Goal: Transaction & Acquisition: Purchase product/service

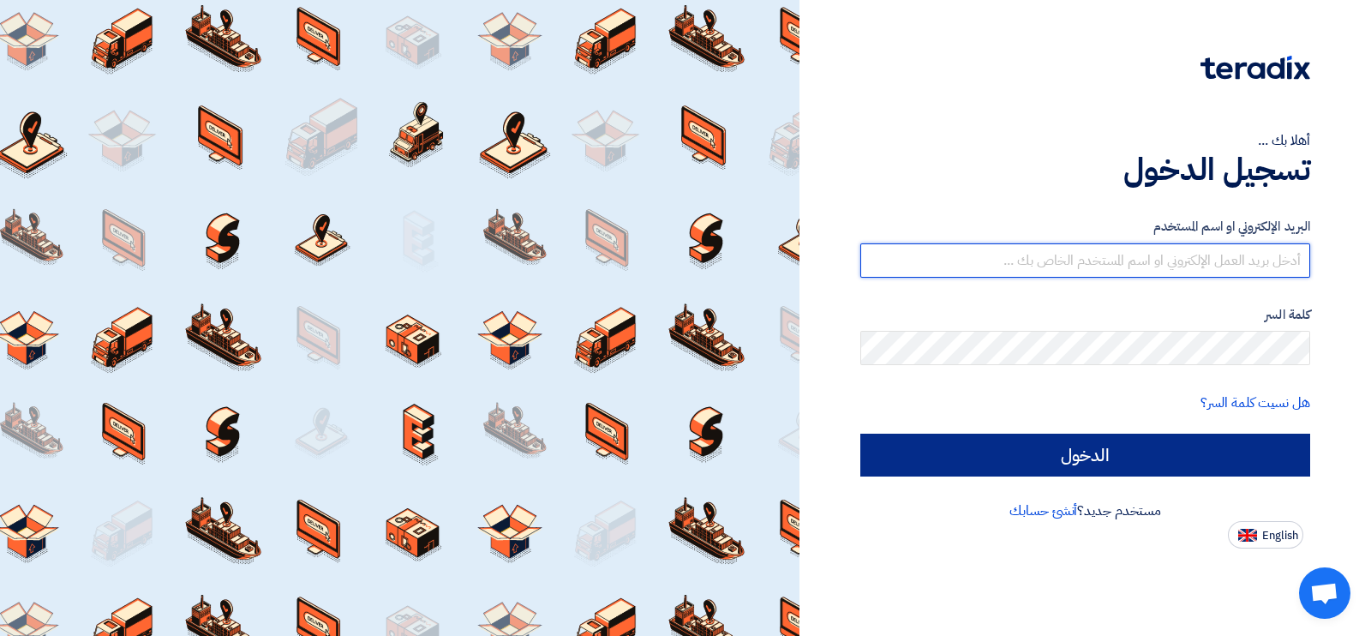
type input "[EMAIL_ADDRESS][DOMAIN_NAME]"
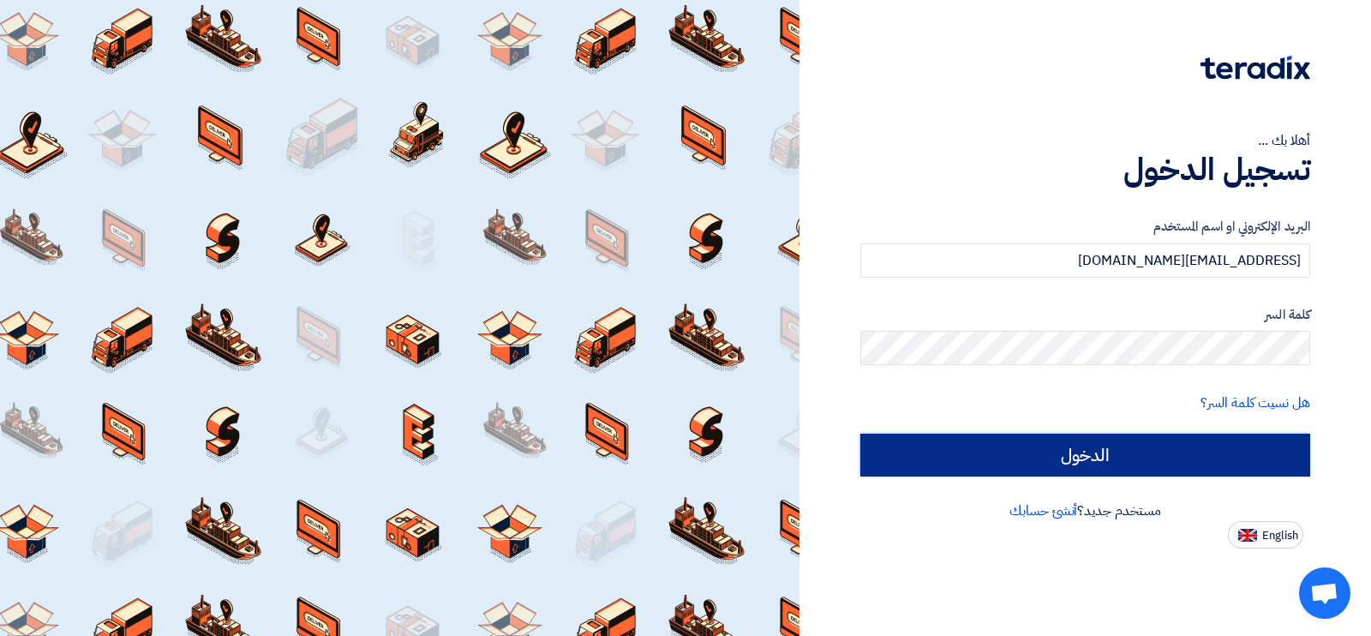
click at [1013, 463] on input "الدخول" at bounding box center [1085, 454] width 450 height 43
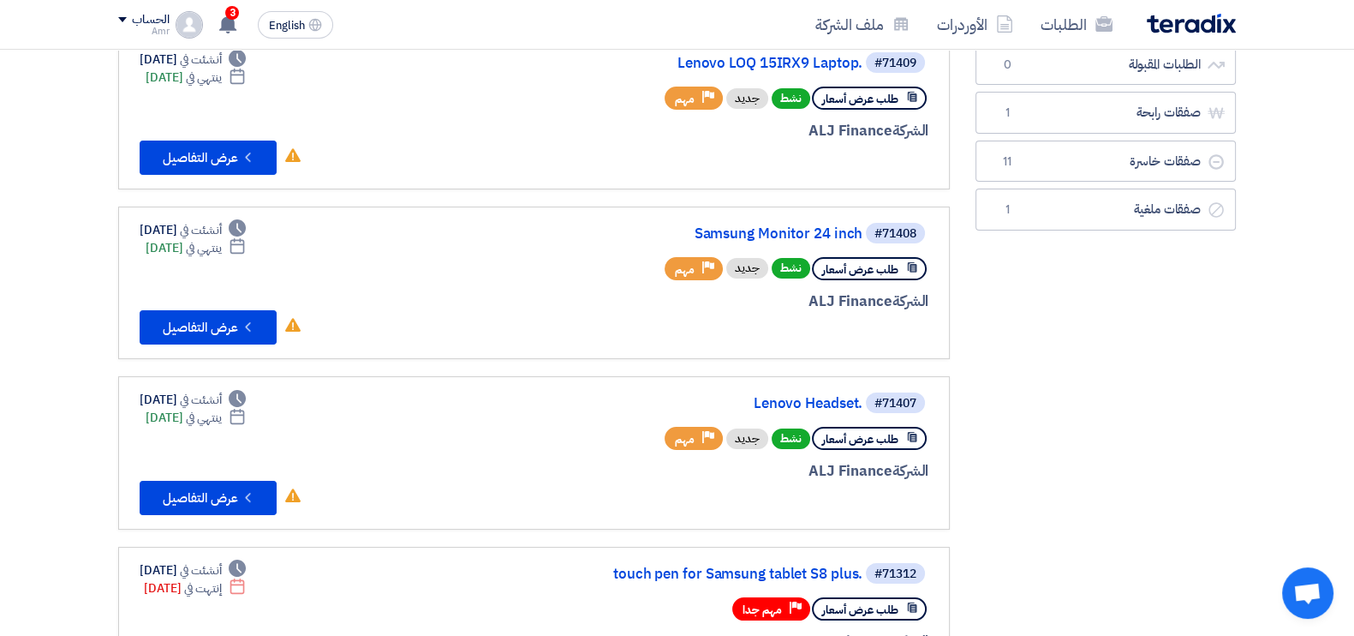
scroll to position [179, 0]
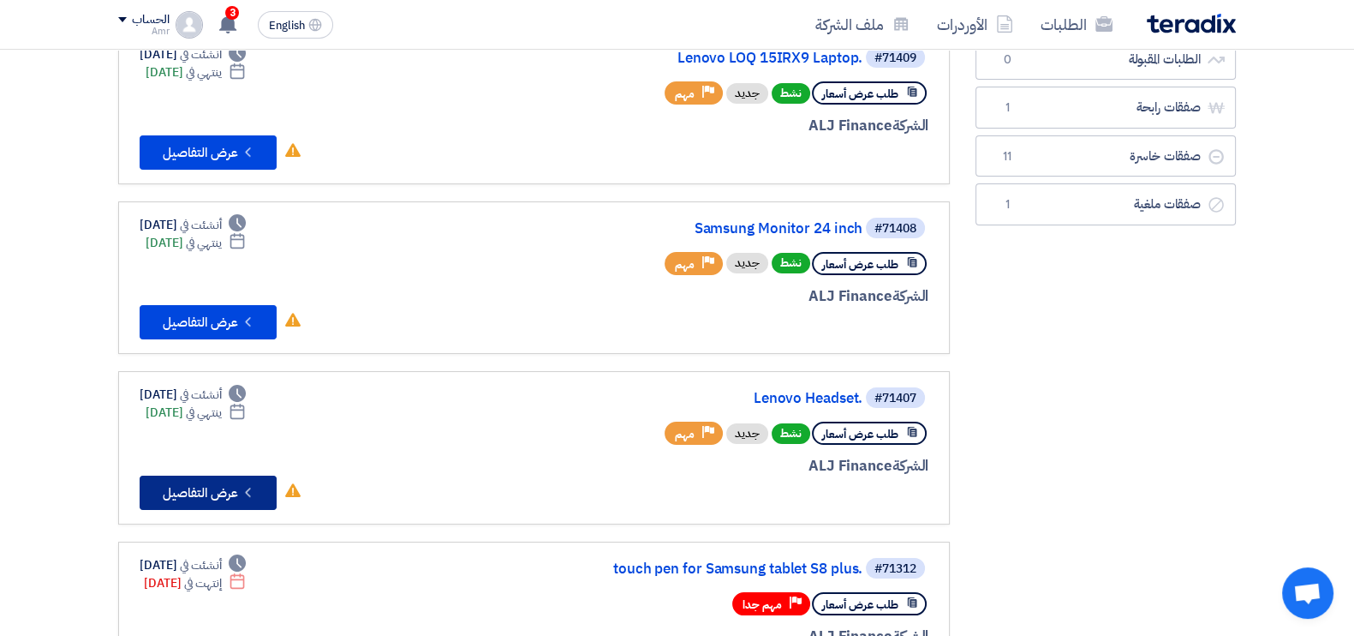
click at [188, 487] on button "Check details عرض التفاصيل" at bounding box center [208, 492] width 137 height 34
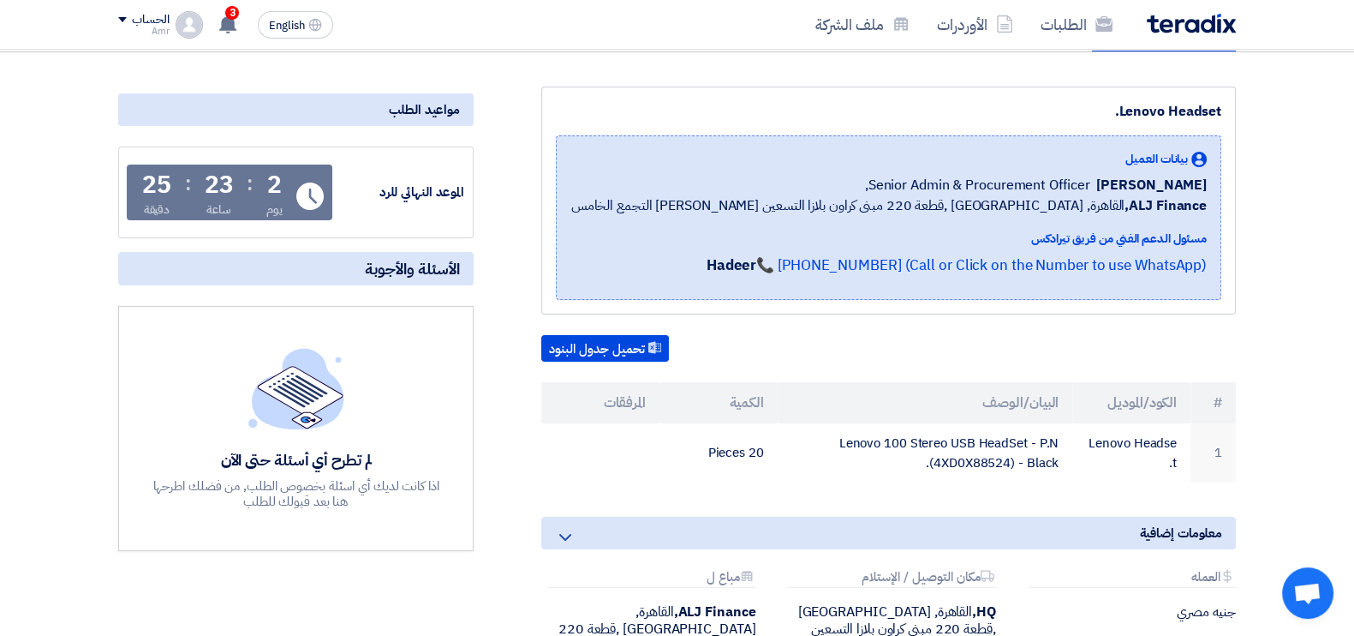
scroll to position [181, 0]
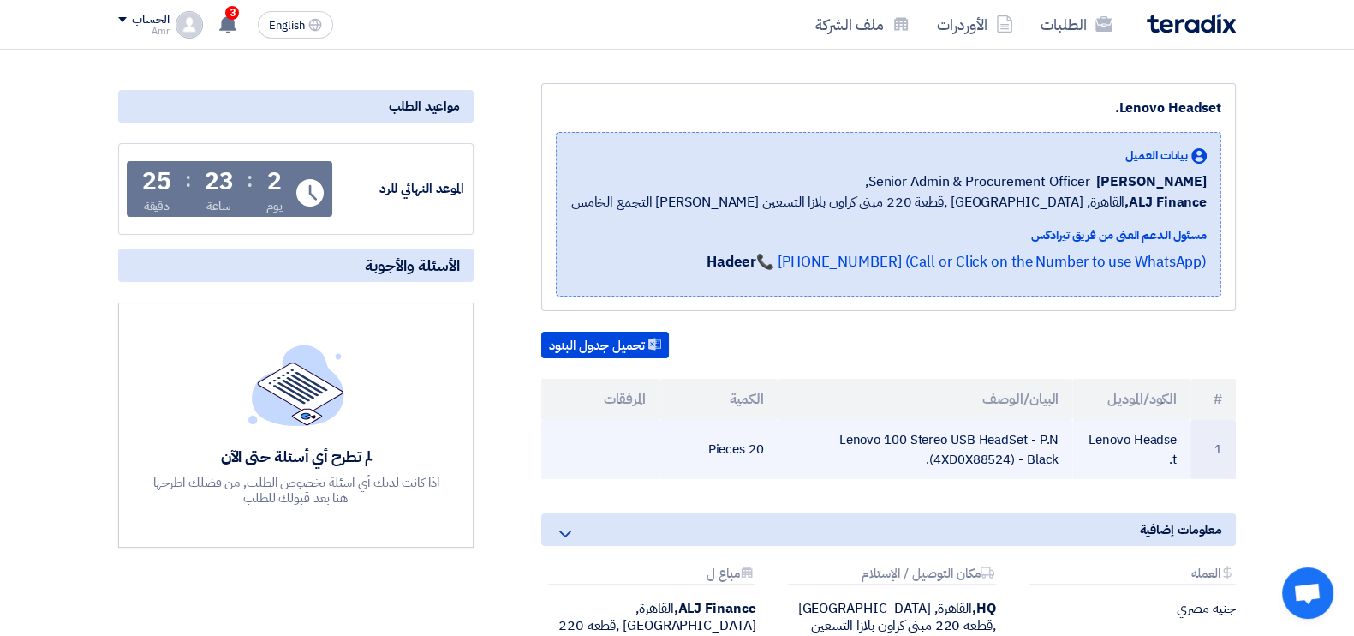
click at [936, 441] on td "Lenovo 100 Stereo USB HeadSet - P.N (4XD0X88524) - Black." at bounding box center [926, 449] width 296 height 59
copy tr "Lenovo 100 Stereo USB HeadSet - P.N (4XD0X88524) - Black."
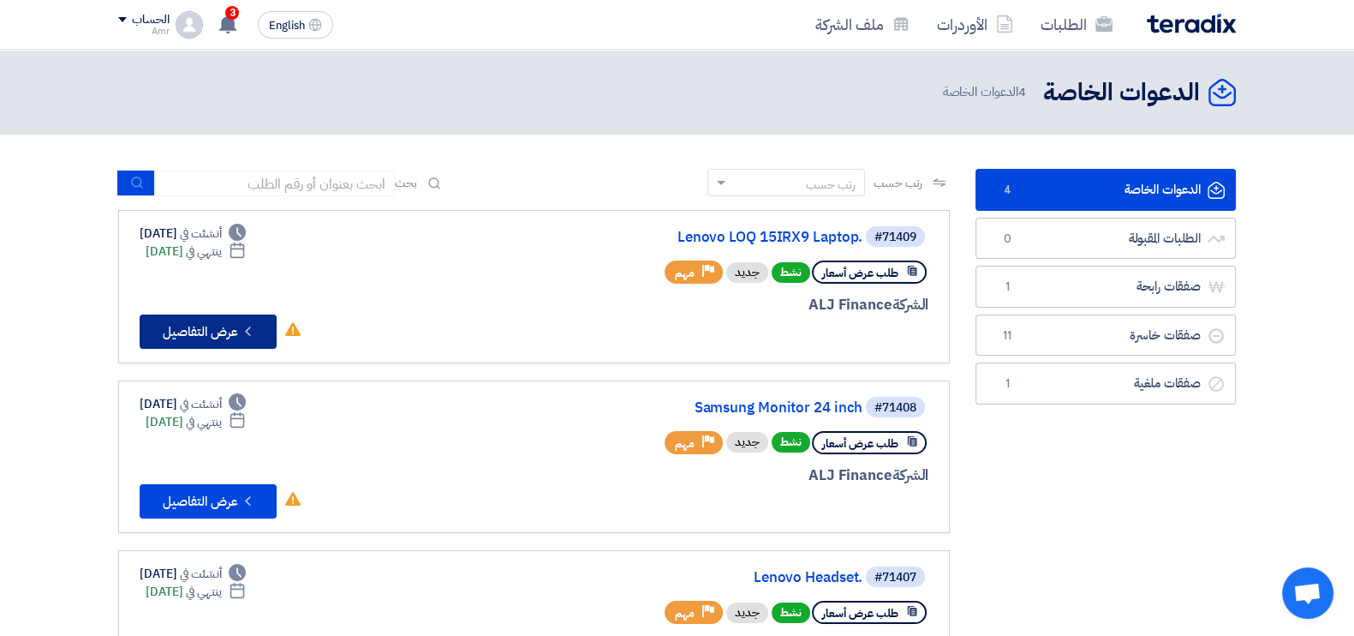
click at [230, 327] on button "Check details عرض التفاصيل" at bounding box center [208, 331] width 137 height 34
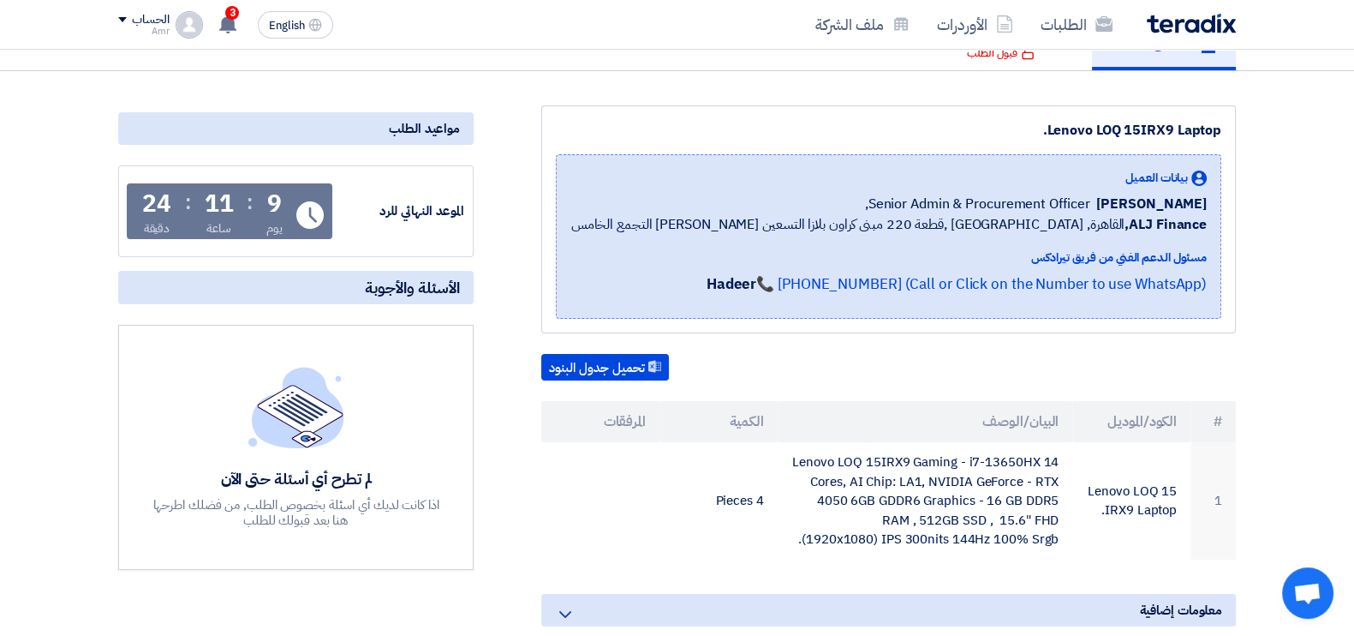
scroll to position [164, 0]
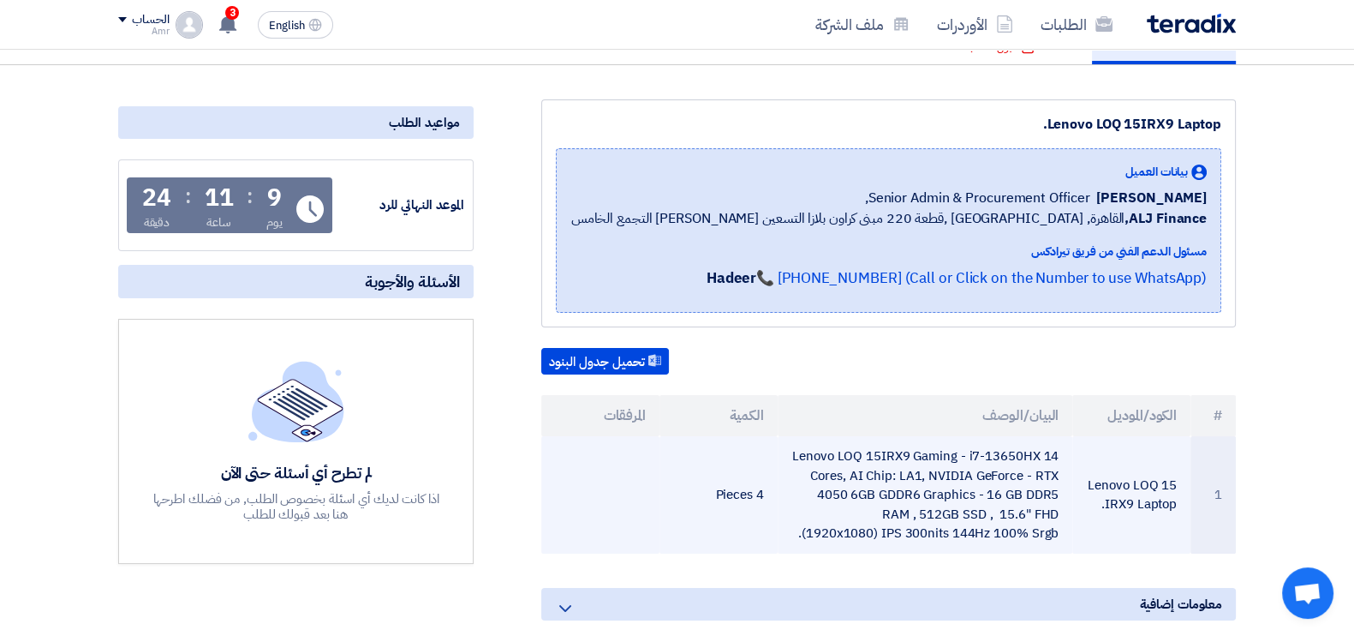
drag, startPoint x: 1090, startPoint y: 485, endPoint x: 1169, endPoint y: 522, distance: 87.0
click at [1169, 522] on td "Lenovo LOQ 15IRX9 Laptop." at bounding box center [1131, 494] width 118 height 117
click at [1096, 511] on td "Lenovo LOQ 15IRX9 Laptop." at bounding box center [1131, 494] width 118 height 117
click at [1135, 496] on td "Lenovo LOQ 15IRX9 Laptop." at bounding box center [1131, 494] width 118 height 117
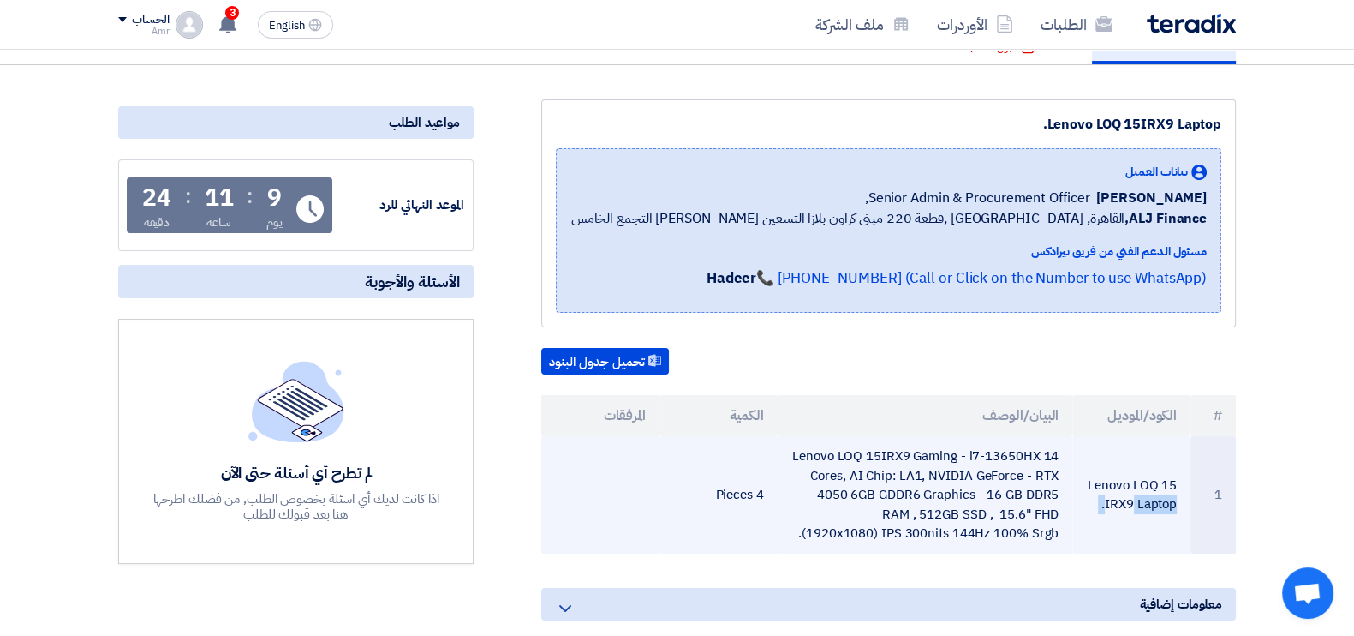
click at [1135, 496] on td "Lenovo LOQ 15IRX9 Laptop." at bounding box center [1131, 494] width 118 height 117
copy tr "Lenovo LOQ 15IRX9 Laptop."
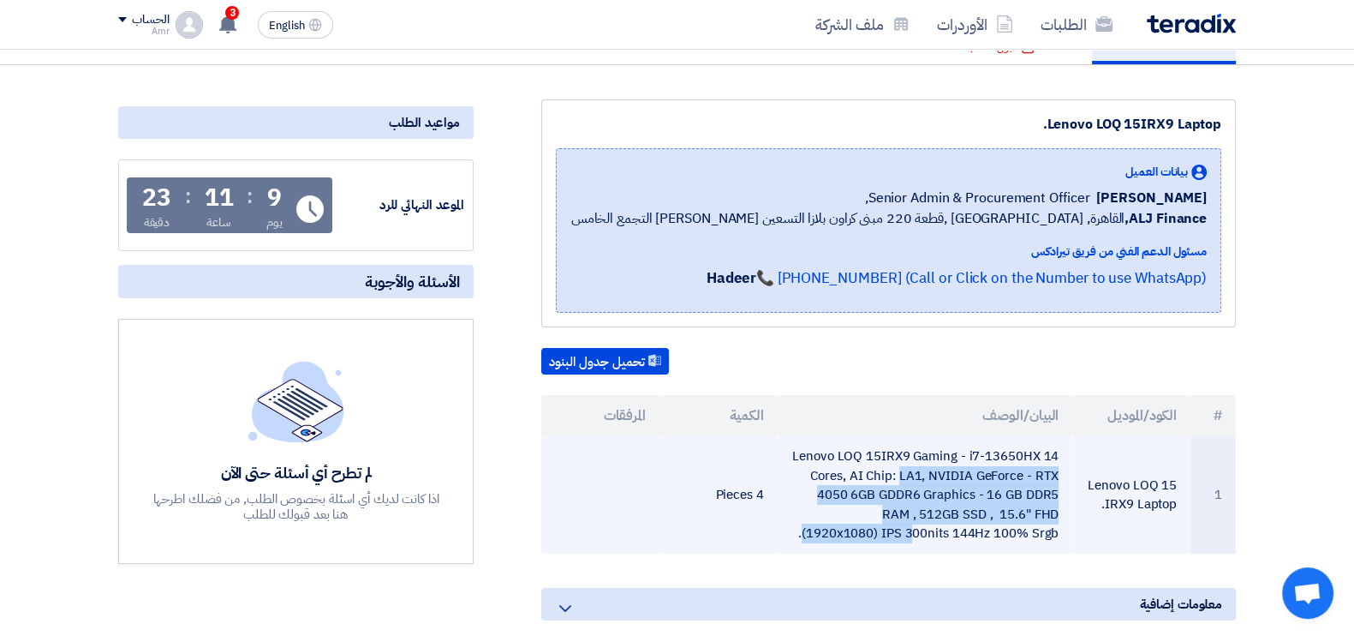
drag, startPoint x: 797, startPoint y: 451, endPoint x: 1054, endPoint y: 525, distance: 268.1
click at [1058, 524] on td "Lenovo LOQ 15IRX9 Gaming - i7-13650HX 14 Cores, AI Chip: LA1, NVIDIA GeForce - …" at bounding box center [926, 494] width 296 height 117
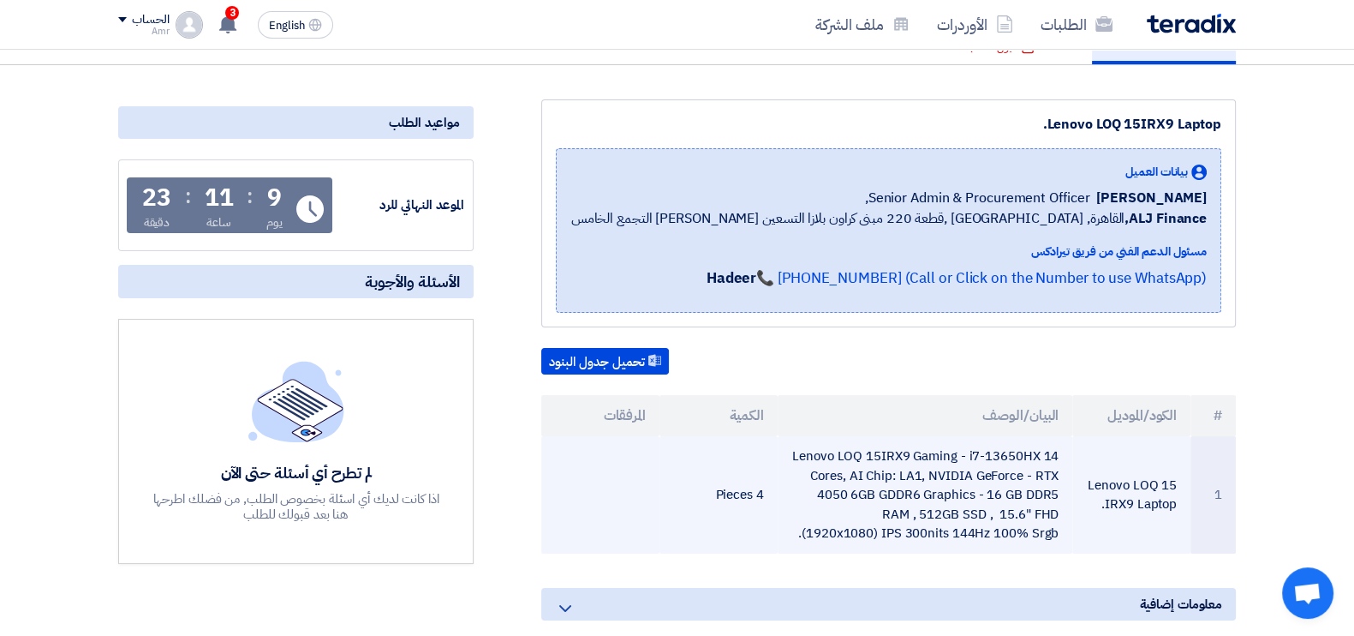
click at [1048, 526] on td "Lenovo LOQ 15IRX9 Gaming - i7-13650HX 14 Cores, AI Chip: LA1, NVIDIA GeForce - …" at bounding box center [926, 494] width 296 height 117
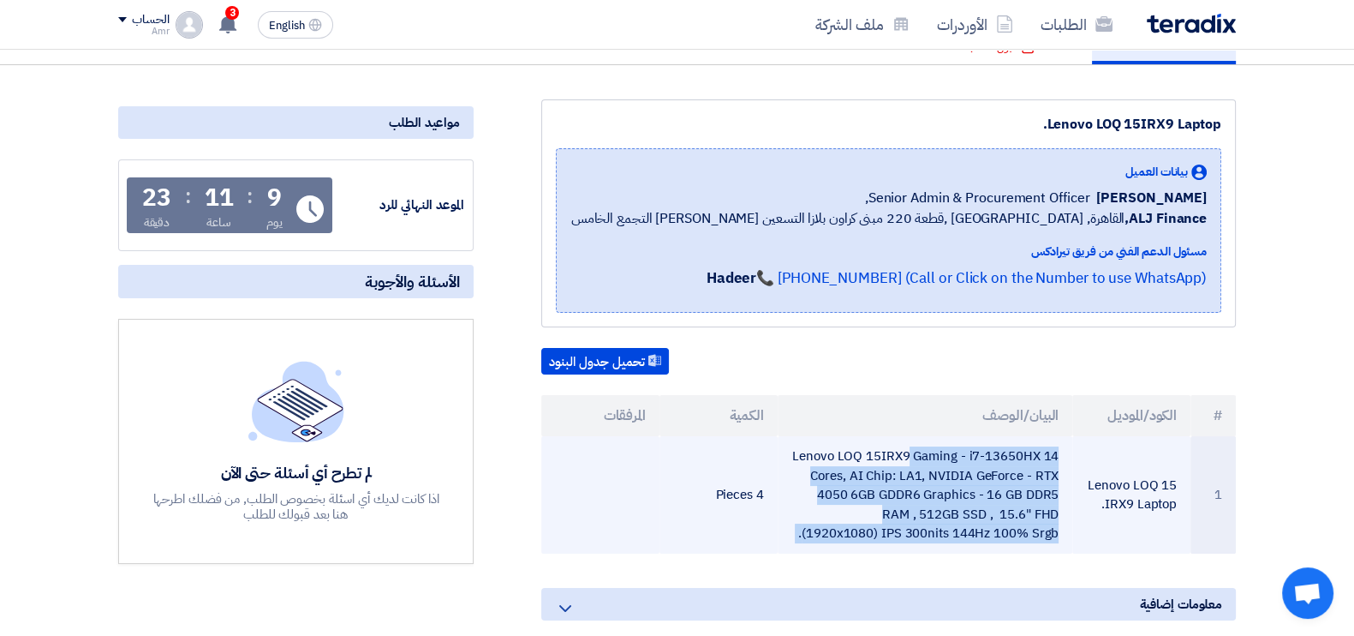
click at [1048, 526] on td "Lenovo LOQ 15IRX9 Gaming - i7-13650HX 14 Cores, AI Chip: LA1, NVIDIA GeForce - …" at bounding box center [926, 494] width 296 height 117
copy tr "Lenovo LOQ 15IRX9 Gaming - i7-13650HX 14 Cores, AI Chip: LA1, NVIDIA GeForce - …"
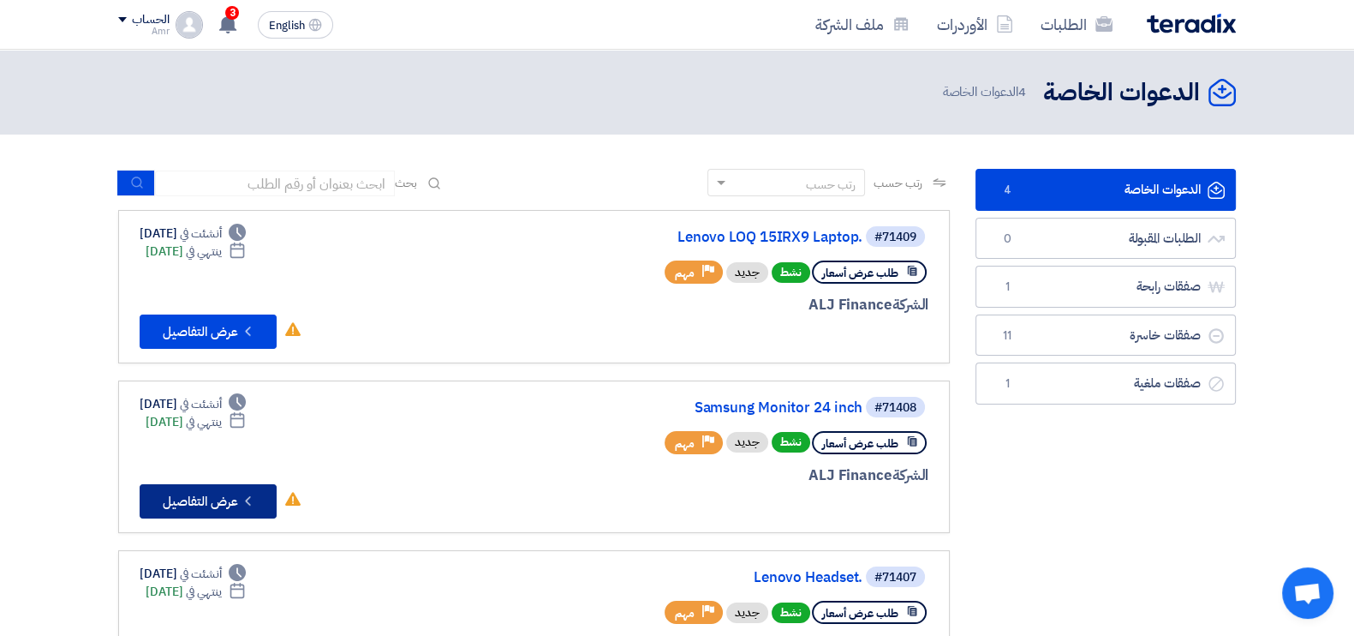
click at [197, 499] on button "Check details عرض التفاصيل" at bounding box center [208, 501] width 137 height 34
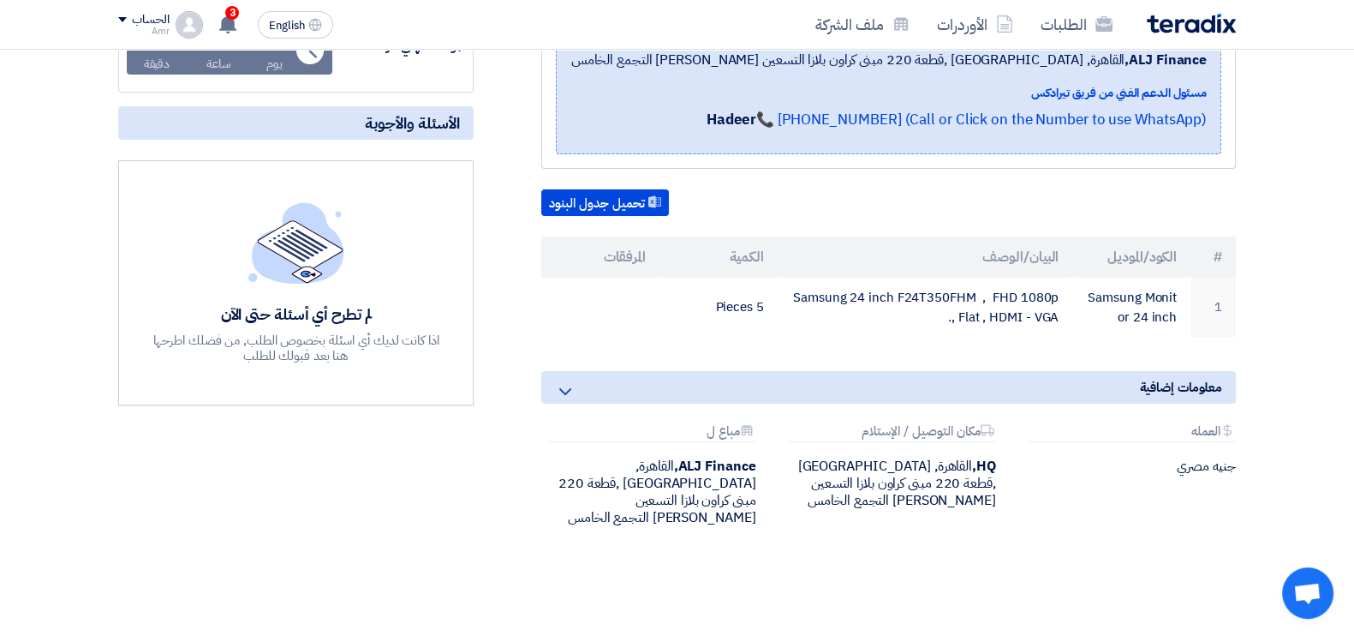
scroll to position [341, 0]
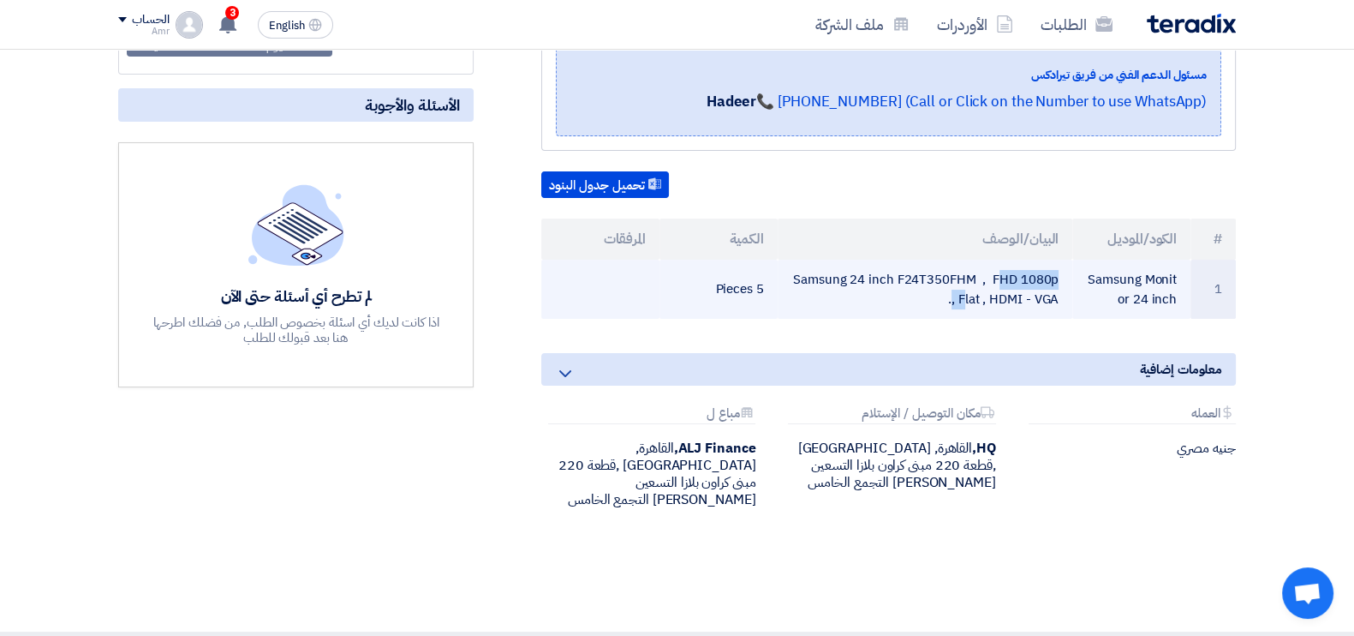
drag, startPoint x: 895, startPoint y: 277, endPoint x: 980, endPoint y: 276, distance: 84.8
click at [980, 276] on td "Samsung 24 inch F24T350FHM , FHD 1080p , Flat , HDMI - VGA." at bounding box center [926, 289] width 296 height 59
copy td "F24T350FHM"
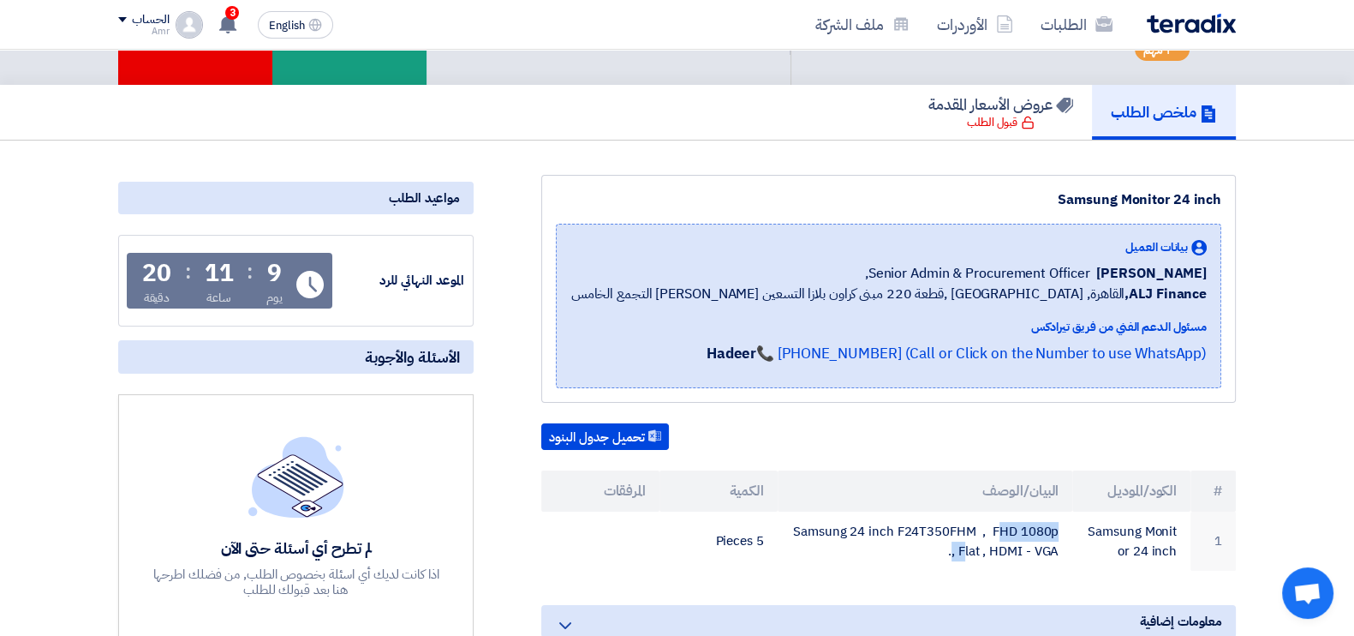
scroll to position [0, 0]
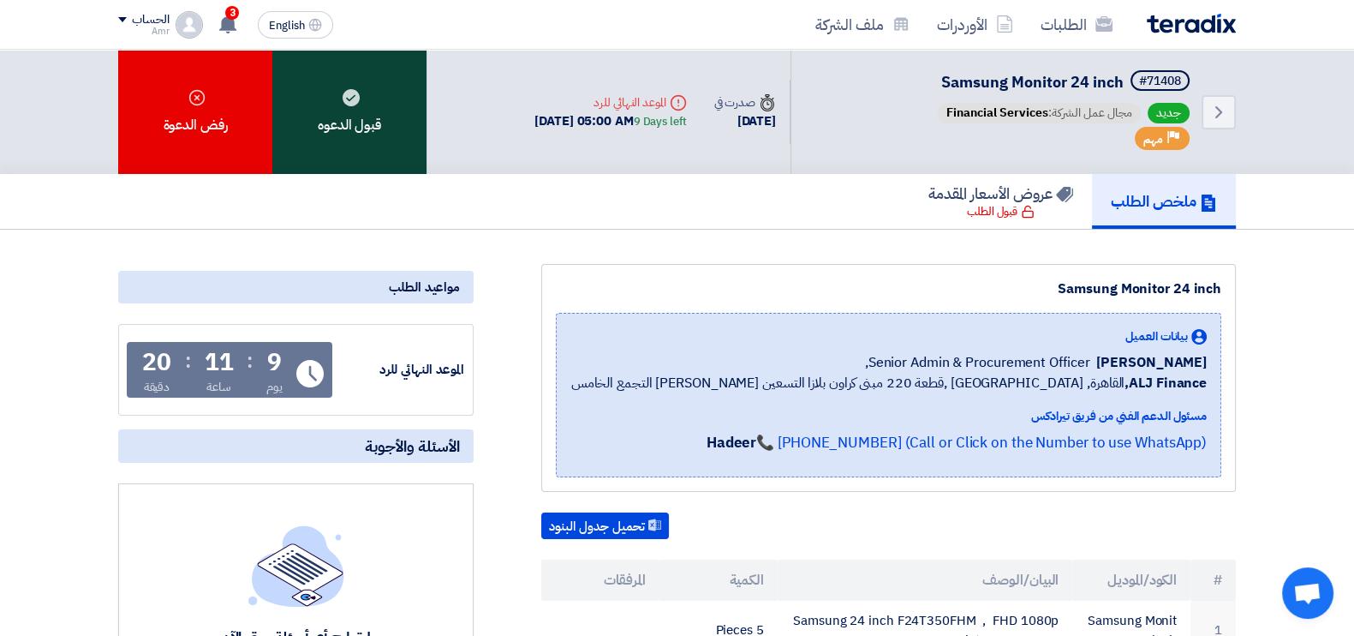
click at [384, 104] on div "قبول الدعوه" at bounding box center [349, 112] width 154 height 124
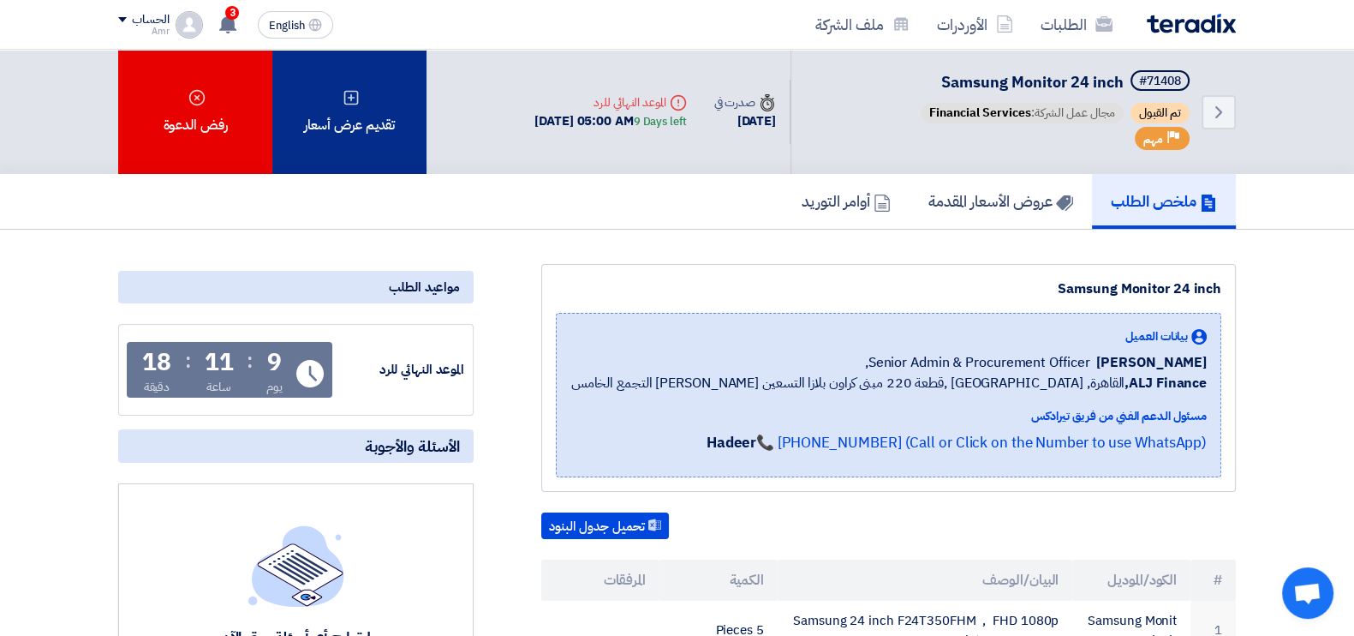
click at [352, 83] on div "تقديم عرض أسعار" at bounding box center [349, 112] width 154 height 124
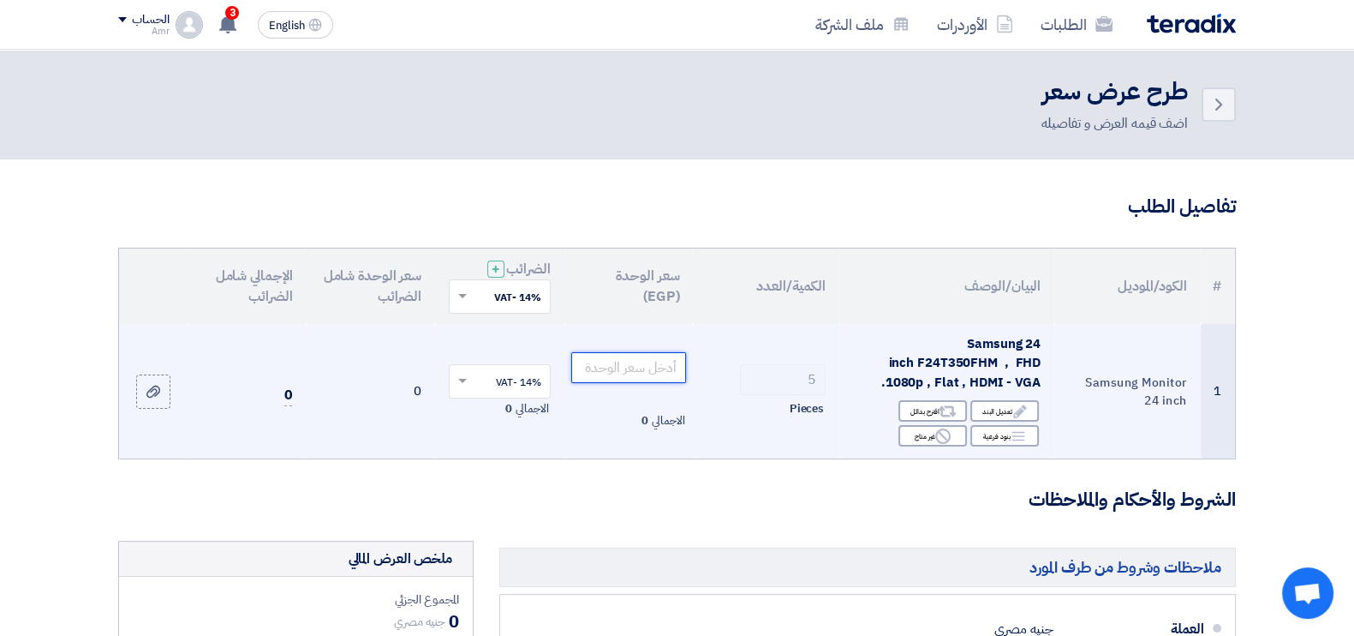
click at [632, 374] on input "number" at bounding box center [629, 367] width 116 height 31
paste input "4166.67"
click at [622, 364] on input "4166.67" at bounding box center [629, 367] width 116 height 31
click at [622, 363] on input "4166.67" at bounding box center [629, 367] width 116 height 31
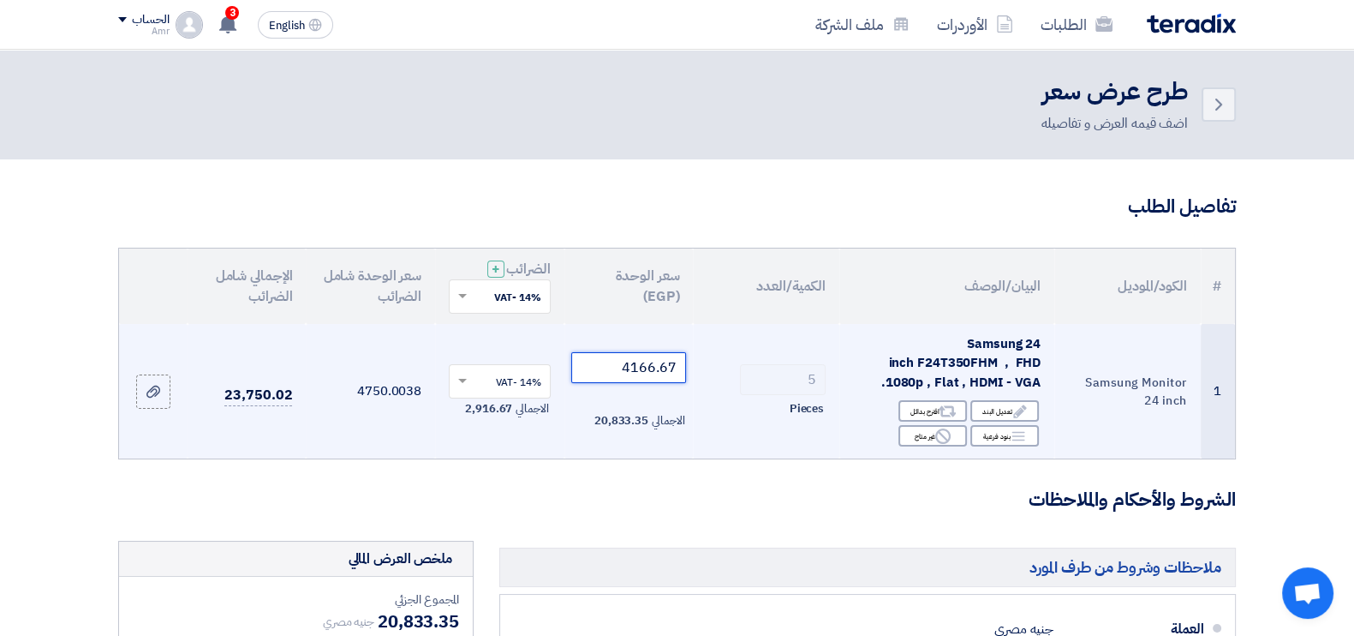
paste input "05.26"
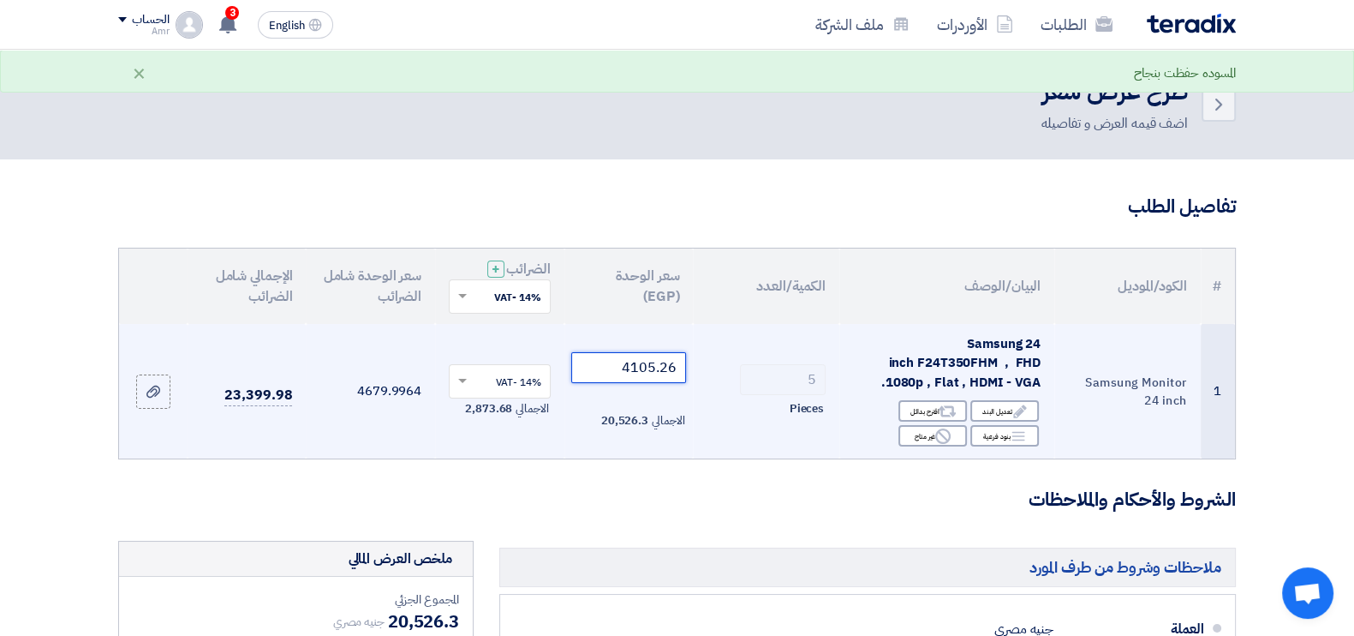
type input "4105.26"
click at [624, 331] on td "4105.26 الاجمالي 20,526.3" at bounding box center [628, 391] width 129 height 135
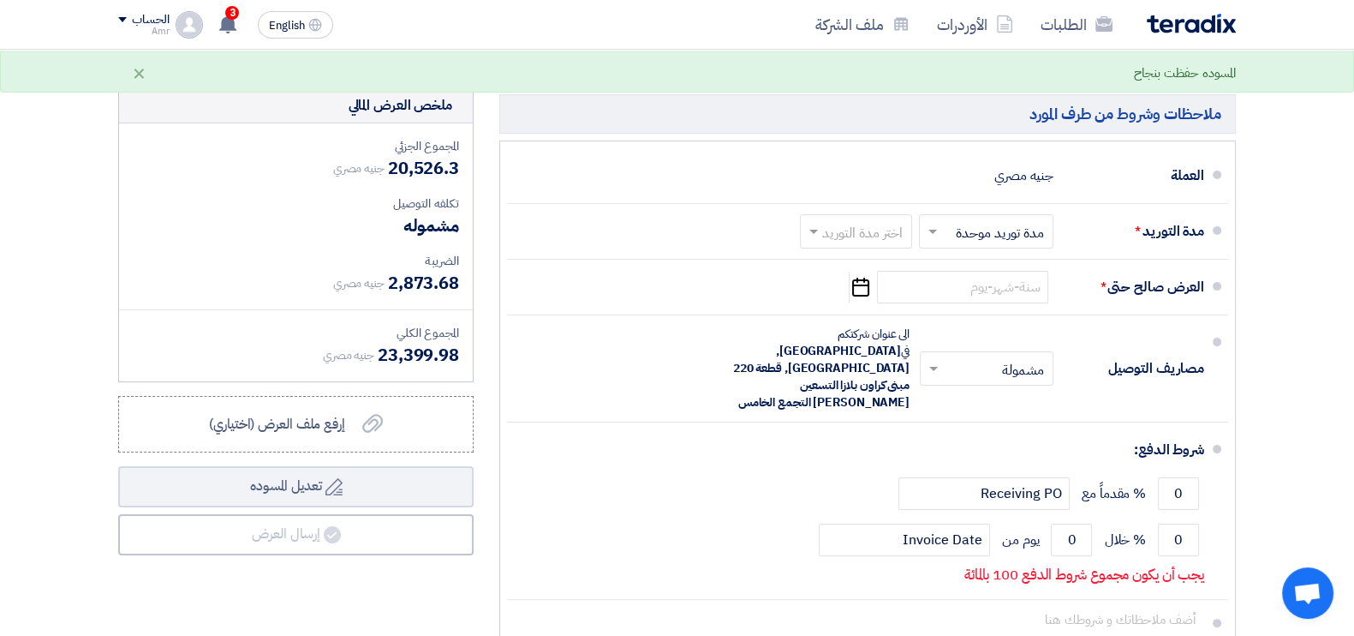
scroll to position [425, 0]
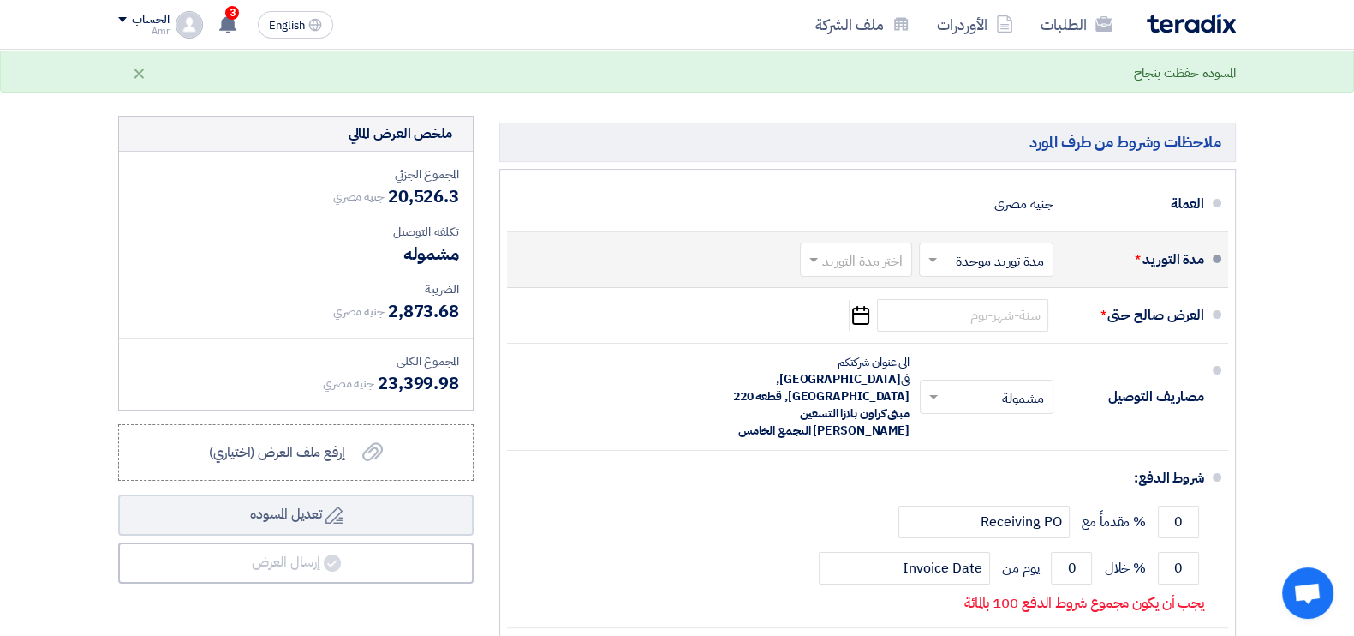
click at [862, 264] on input "text" at bounding box center [853, 260] width 104 height 25
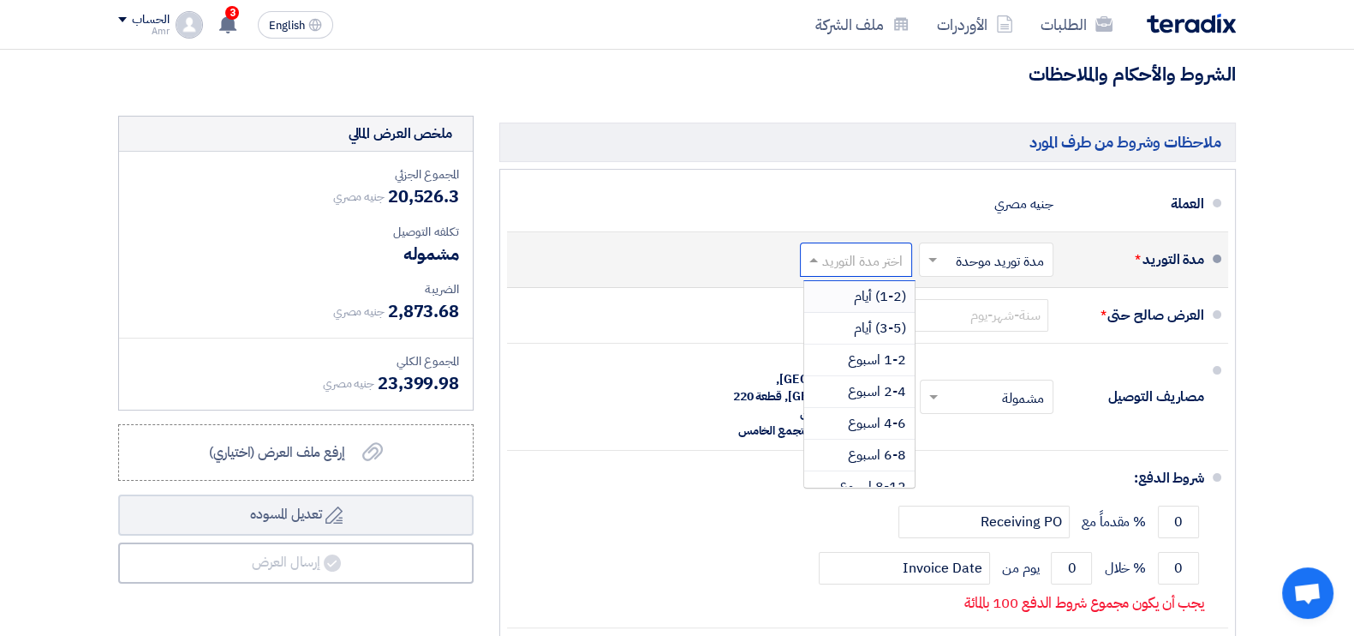
click at [869, 290] on span "(1-2) أيام" at bounding box center [880, 296] width 52 height 21
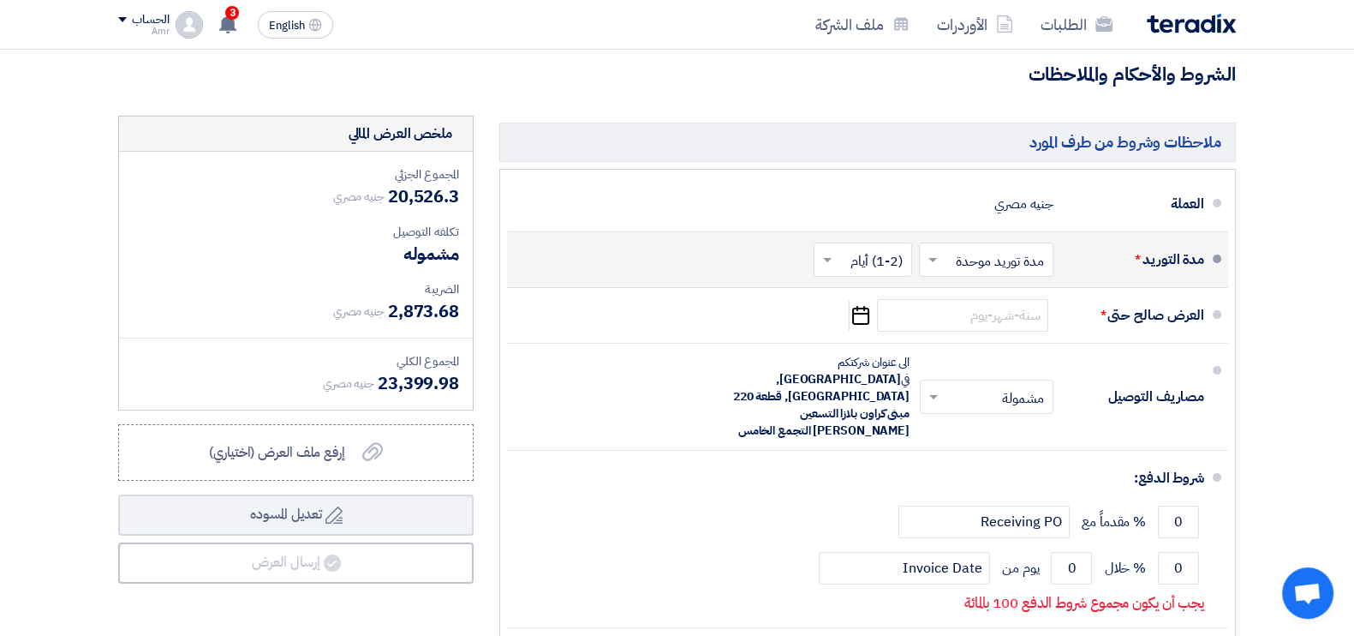
click at [870, 253] on input "text" at bounding box center [860, 260] width 90 height 25
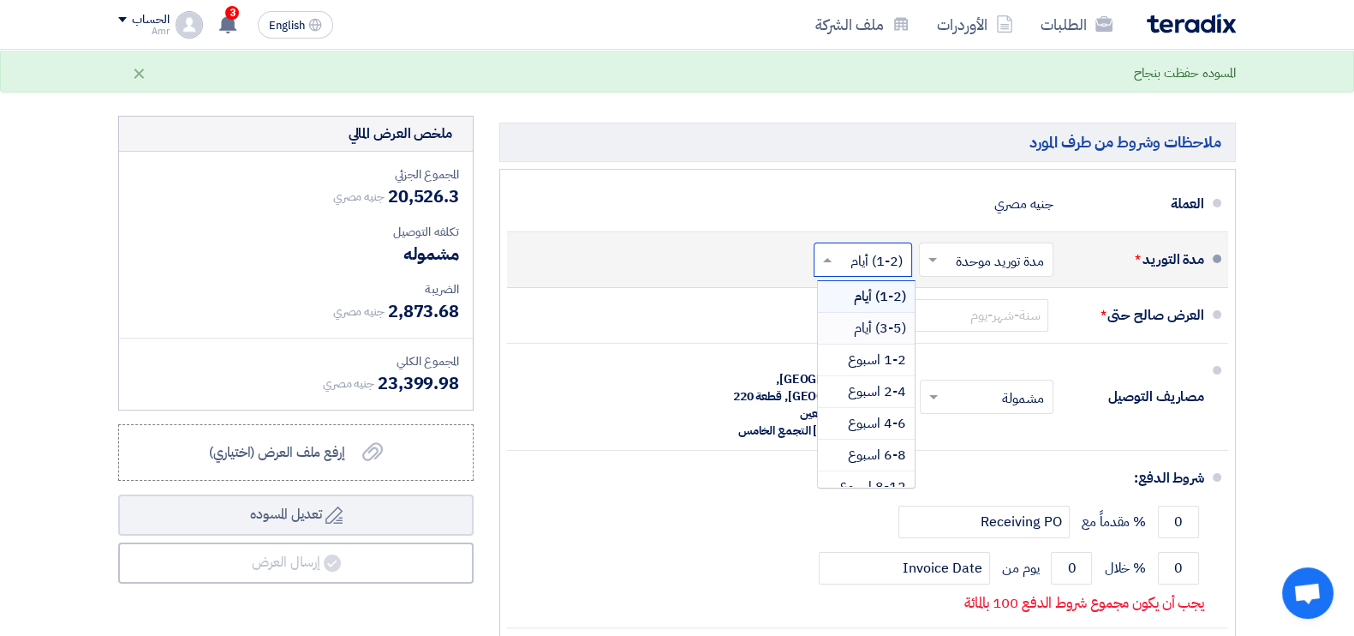
click at [878, 328] on span "(3-5) أيام" at bounding box center [880, 328] width 52 height 21
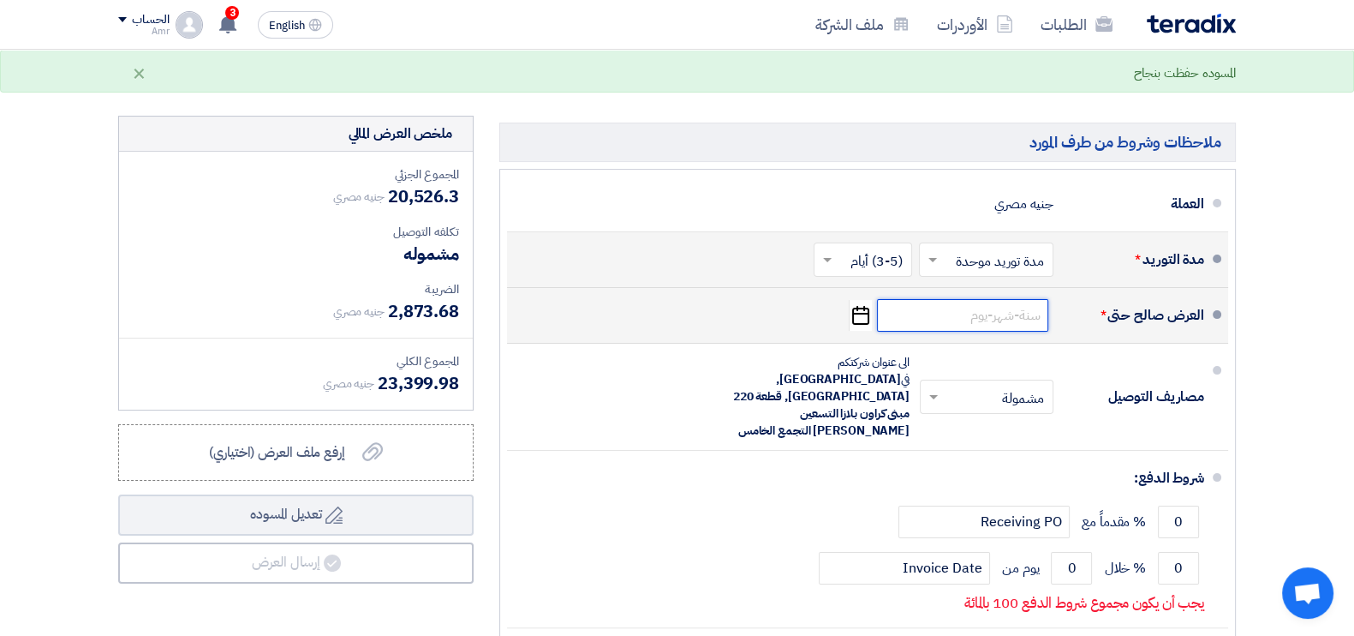
click at [1014, 315] on input at bounding box center [962, 315] width 171 height 33
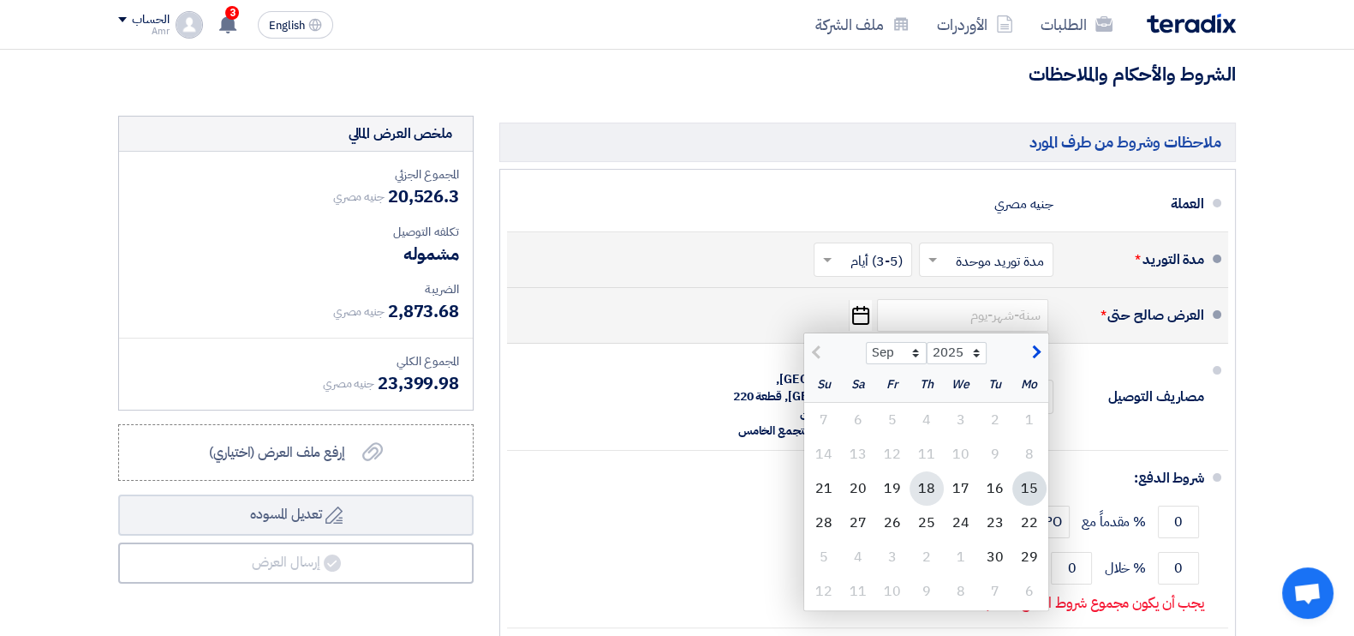
click at [930, 481] on div "18" at bounding box center [927, 488] width 34 height 34
type input "[DATE]"
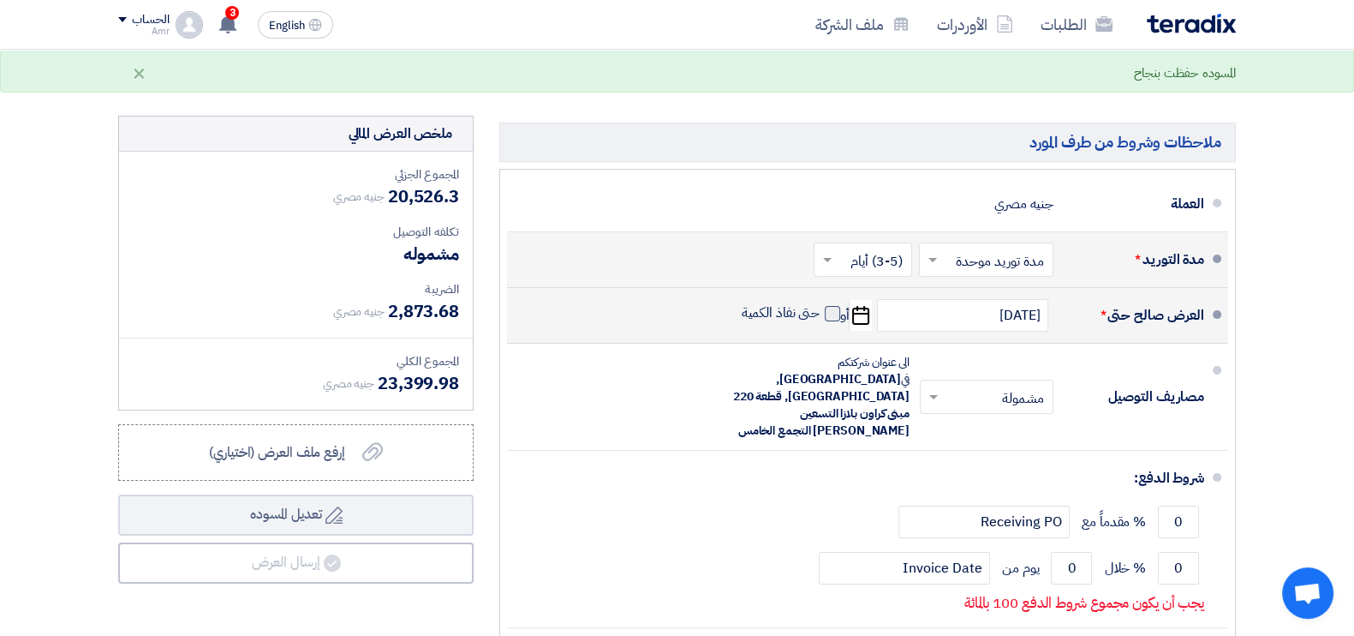
click at [828, 315] on span at bounding box center [832, 313] width 15 height 15
click at [821, 315] on input "حتى نفاذ الكمية" at bounding box center [779, 320] width 82 height 33
checkbox input "true"
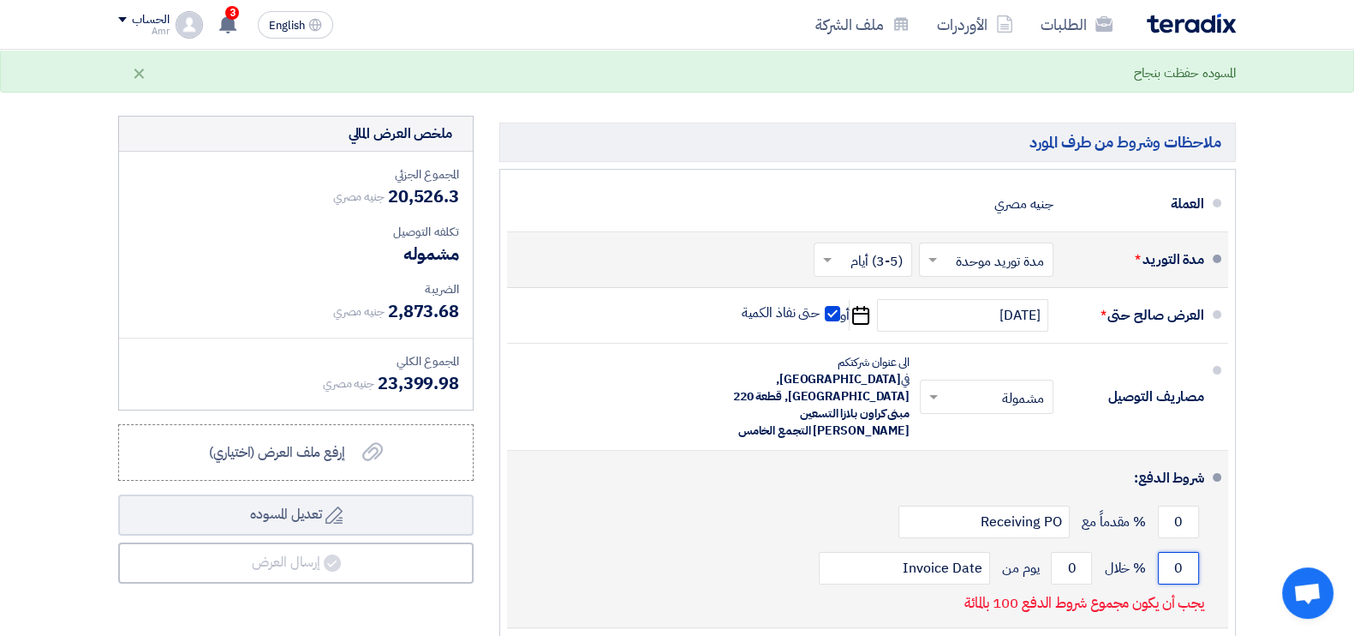
click at [1172, 552] on input "0" at bounding box center [1178, 568] width 41 height 33
click at [1178, 552] on input "0" at bounding box center [1178, 568] width 41 height 33
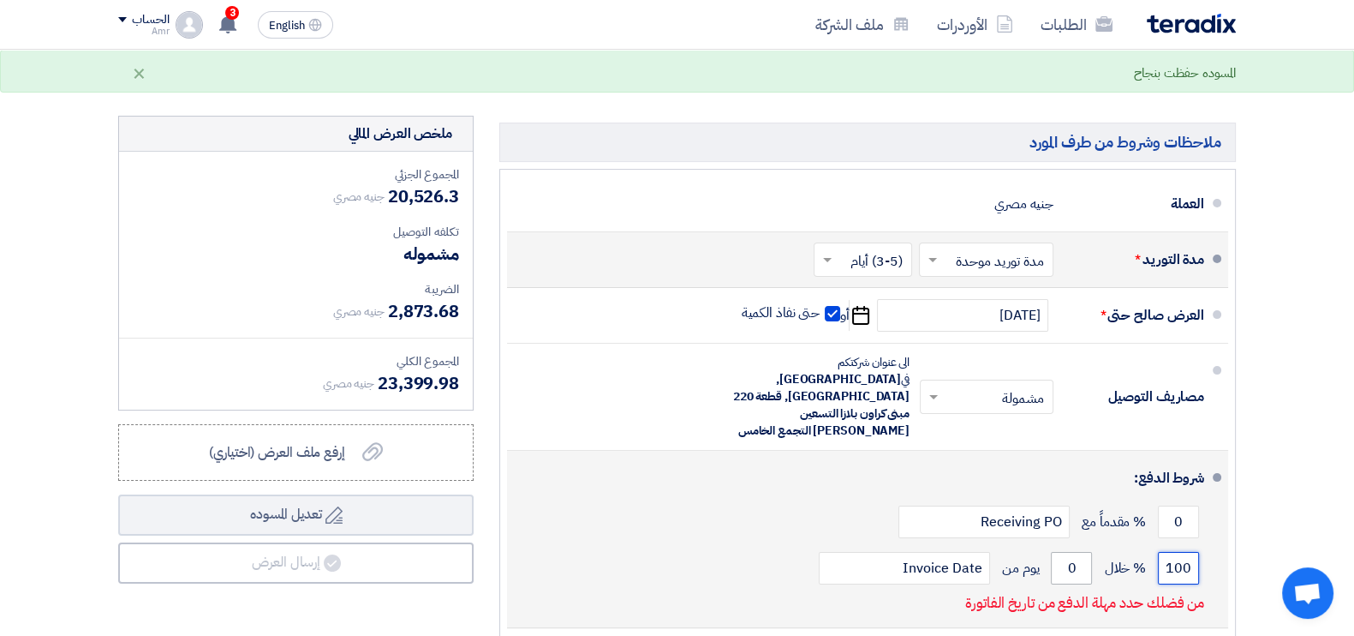
type input "100"
click at [1066, 552] on input "0" at bounding box center [1071, 568] width 41 height 33
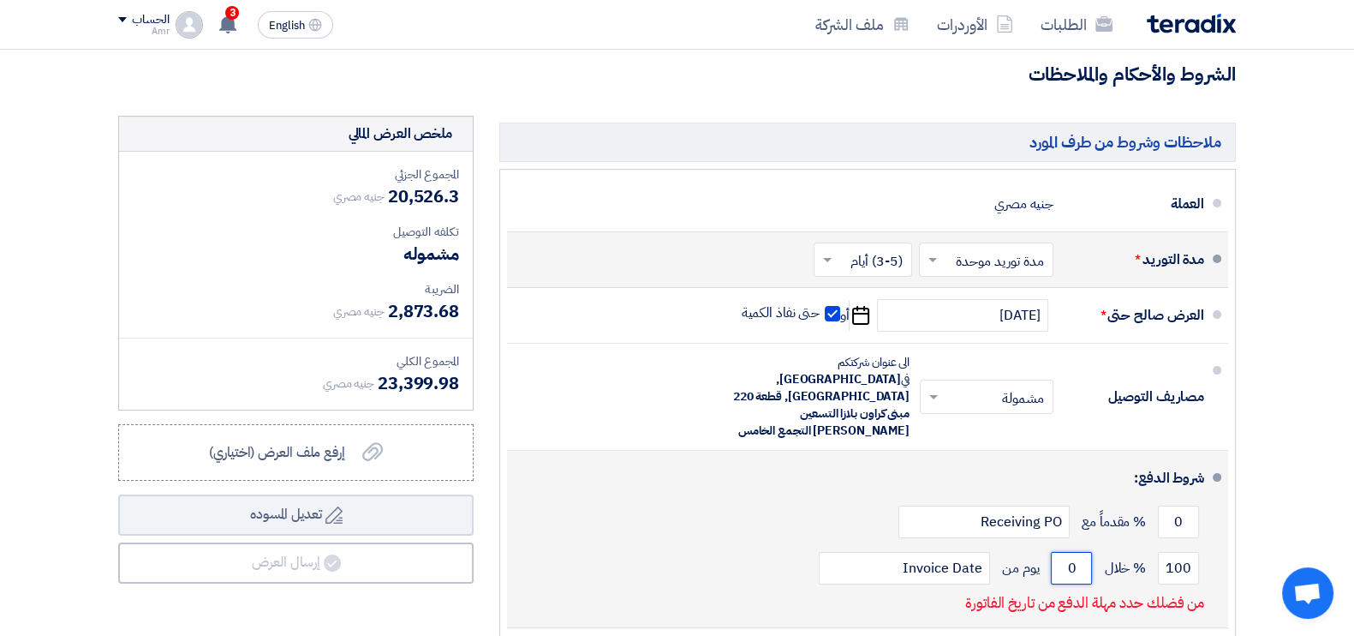
click at [1066, 552] on input "0" at bounding box center [1071, 568] width 41 height 33
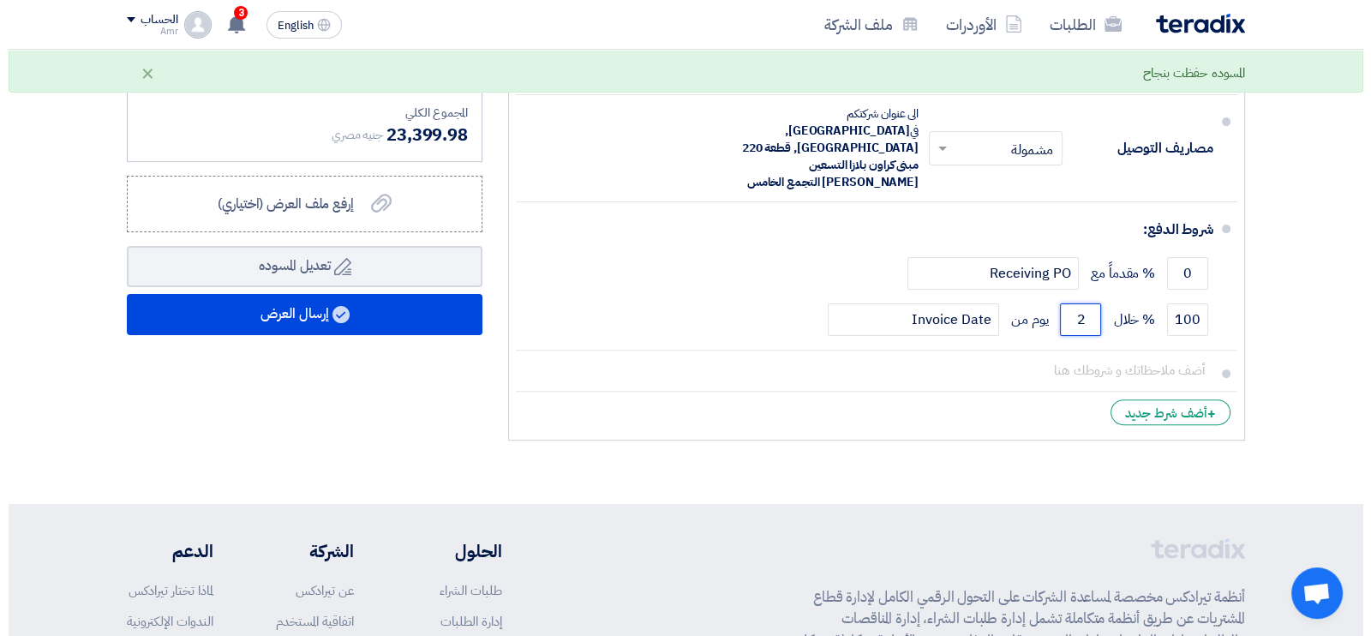
scroll to position [695, 0]
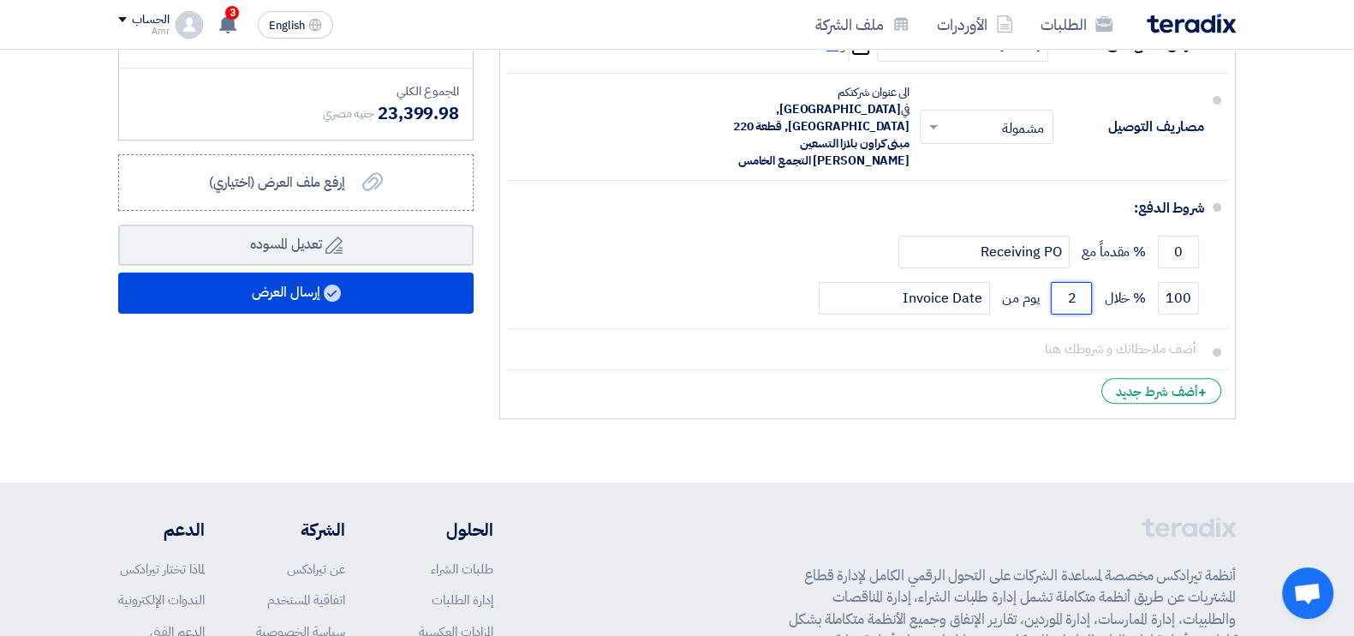
type input "2"
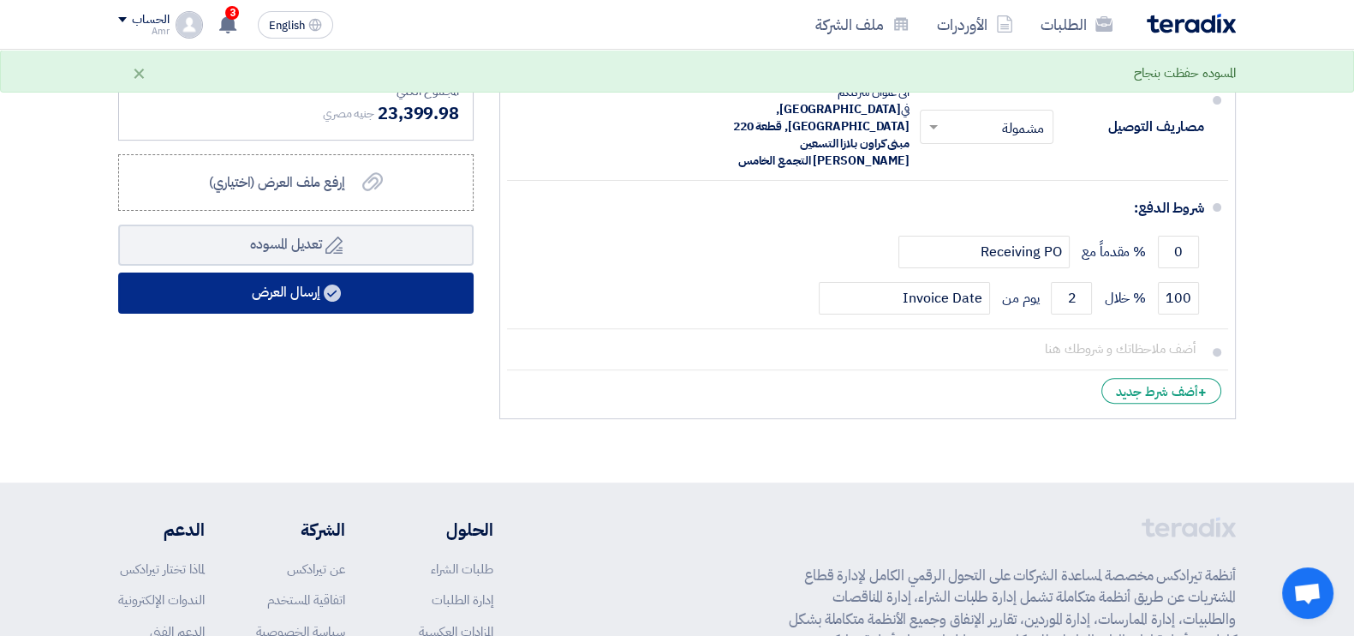
click at [332, 301] on button "إرسال العرض" at bounding box center [295, 292] width 355 height 41
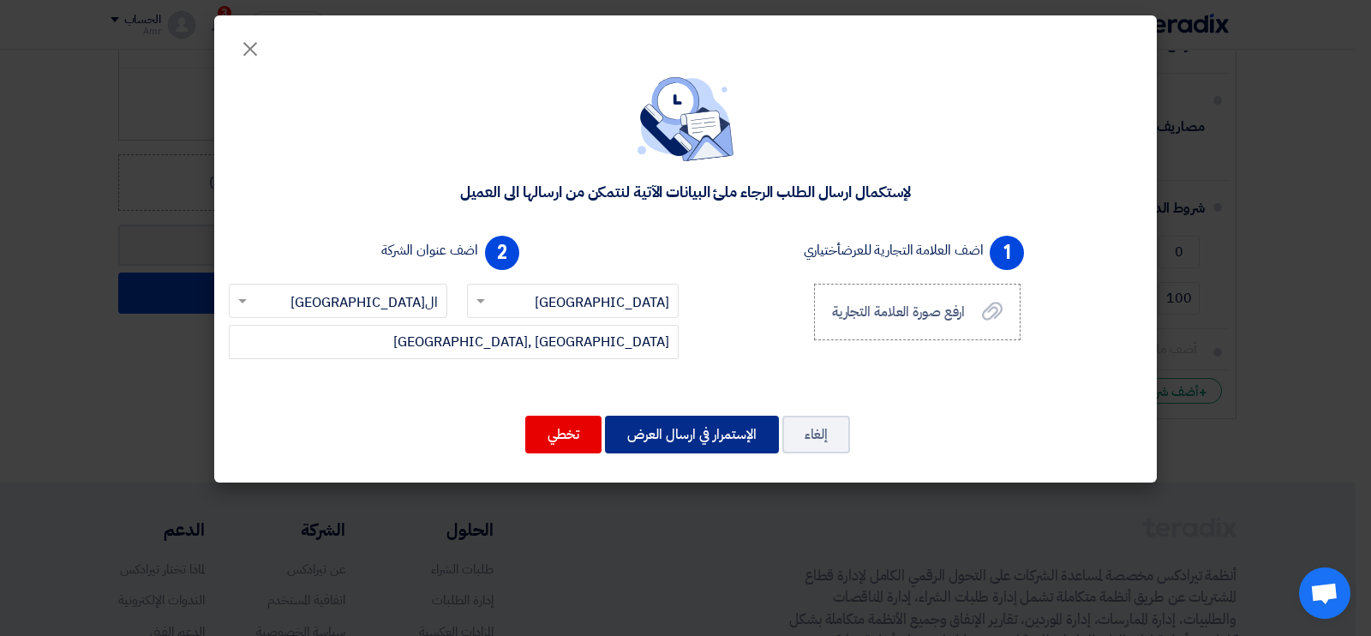
click at [704, 440] on button "الإستمرار في ارسال العرض" at bounding box center [692, 434] width 174 height 38
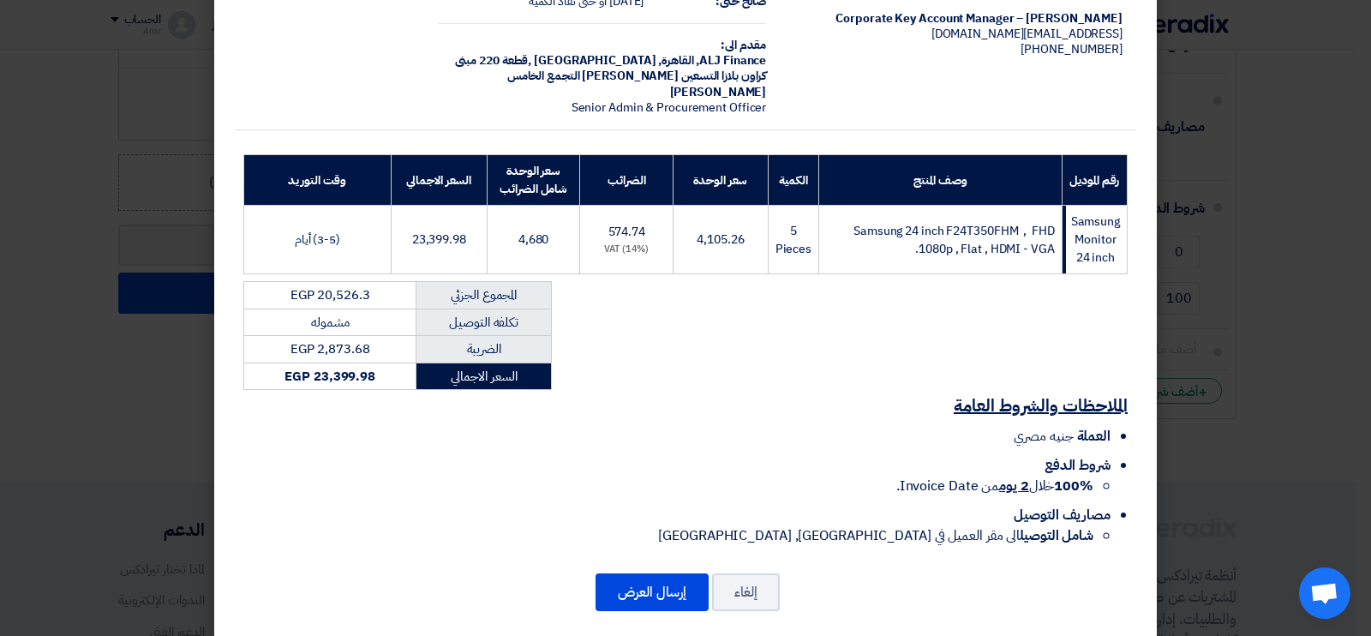
scroll to position [137, 0]
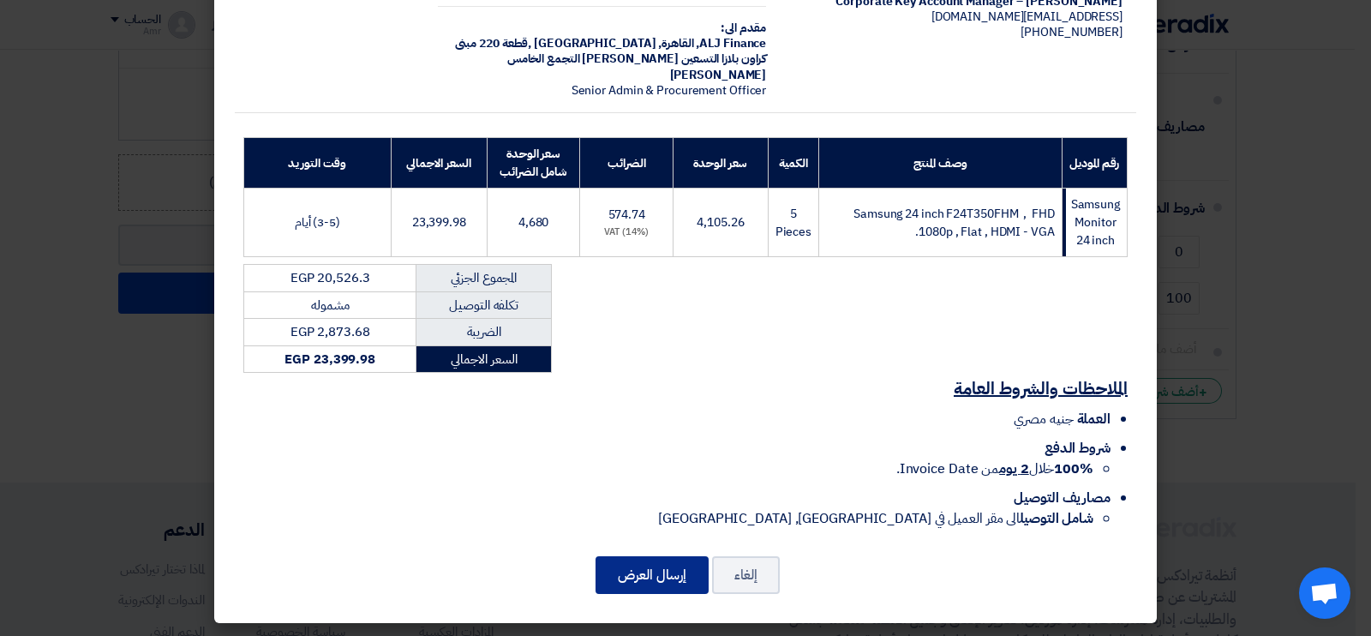
click at [689, 571] on button "إرسال العرض" at bounding box center [651, 575] width 113 height 38
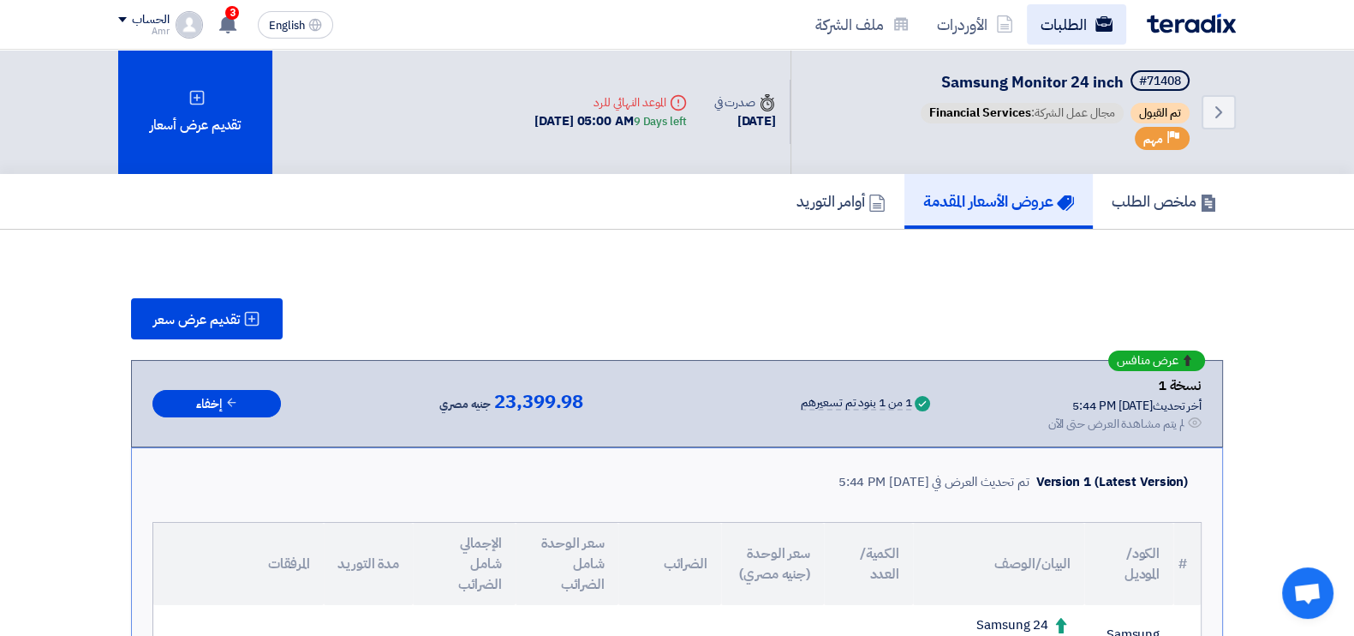
click at [1076, 27] on link "الطلبات" at bounding box center [1076, 24] width 99 height 40
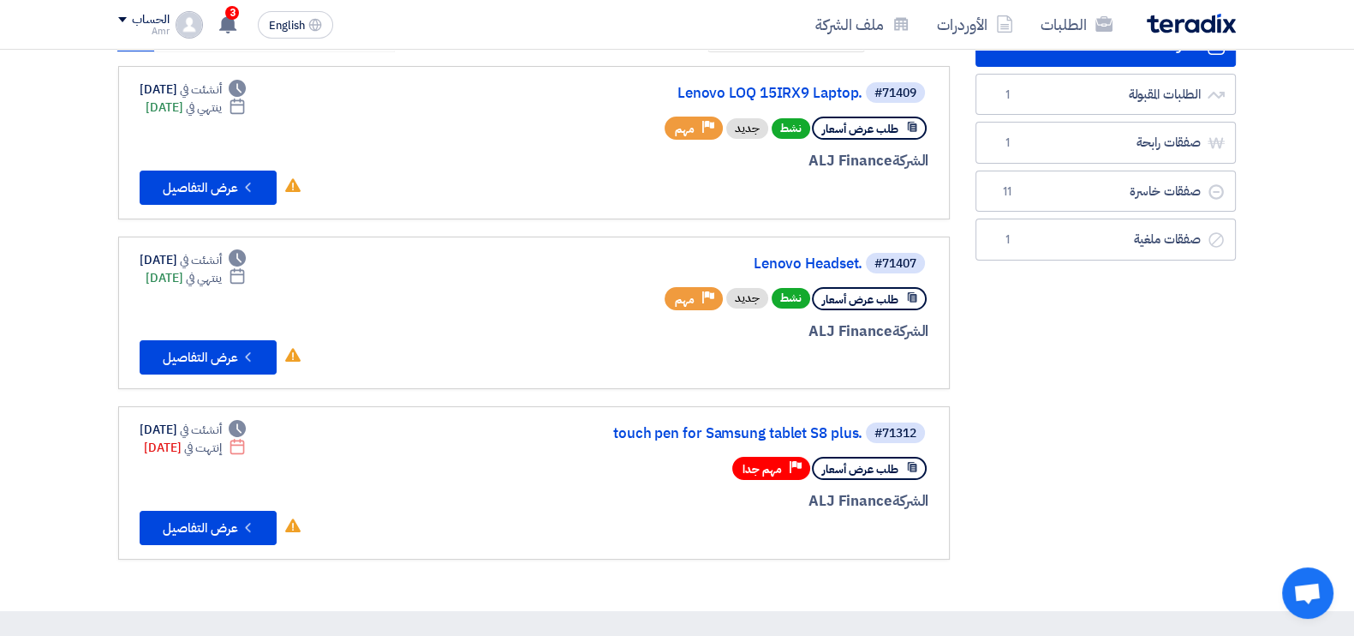
scroll to position [118, 0]
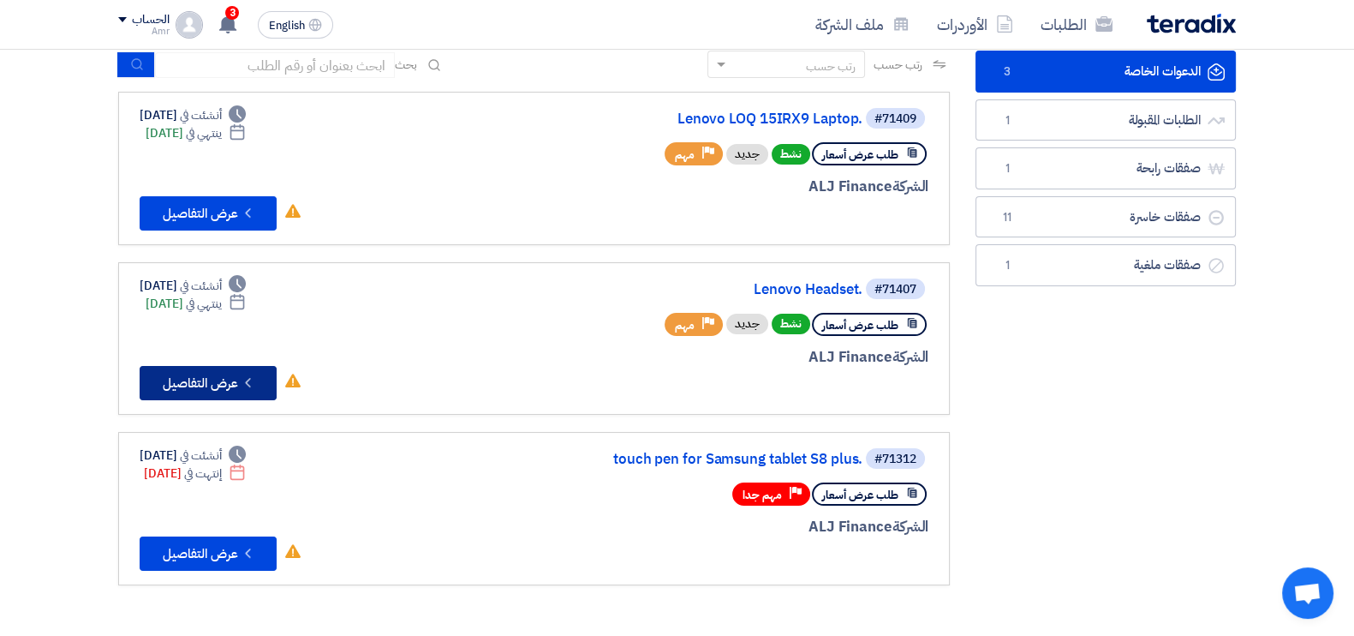
click at [192, 379] on button "Check details عرض التفاصيل" at bounding box center [208, 383] width 137 height 34
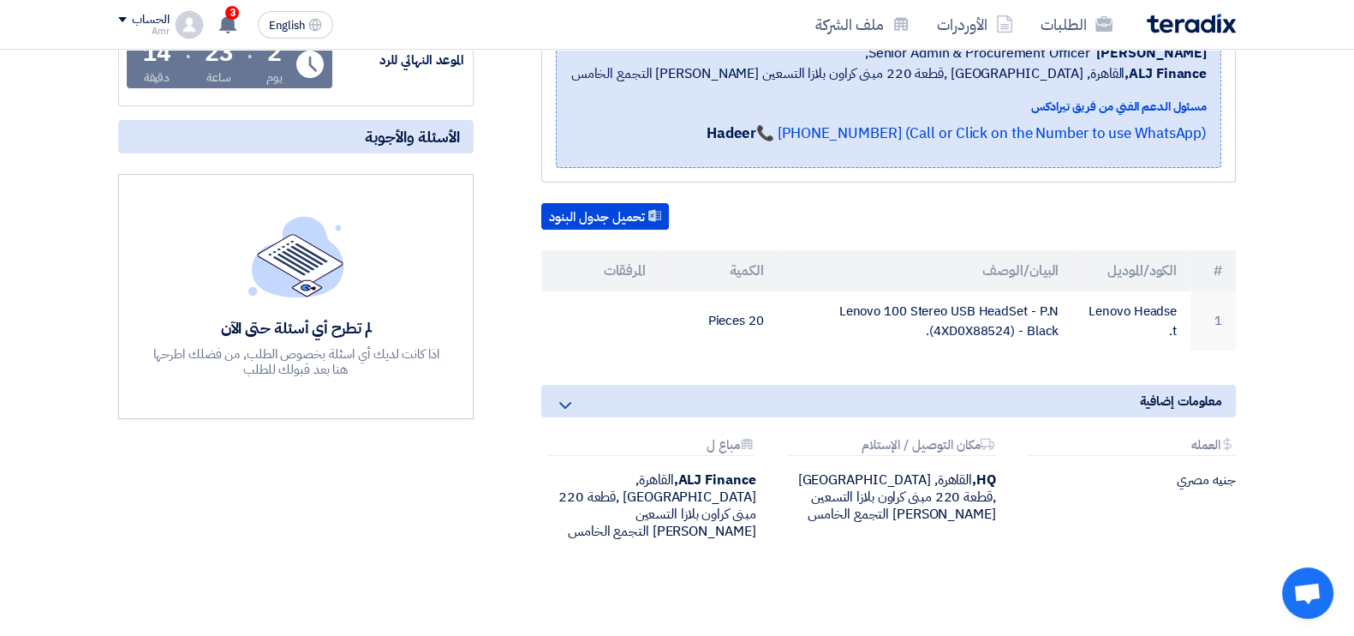
scroll to position [319, 0]
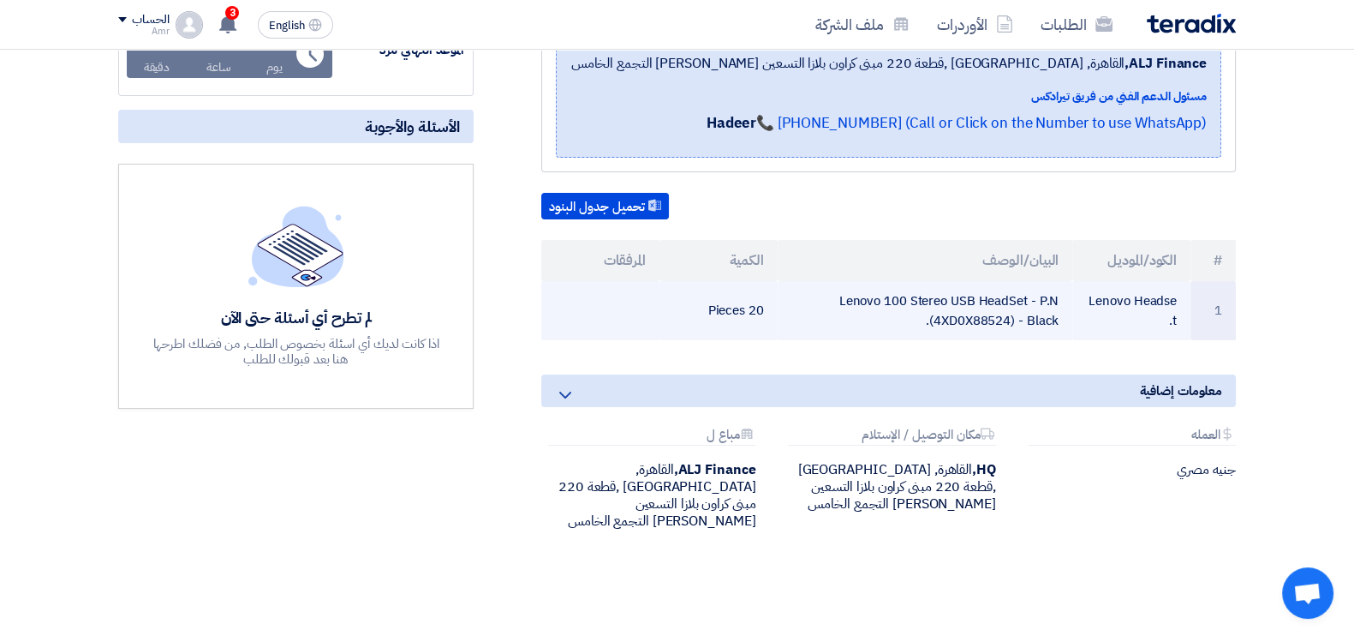
click at [989, 302] on td "Lenovo 100 Stereo USB HeadSet - P.N (4XD0X88524) - Black." at bounding box center [926, 310] width 296 height 59
copy tr "Lenovo 100 Stereo USB HeadSet - P.N (4XD0X88524) - Black."
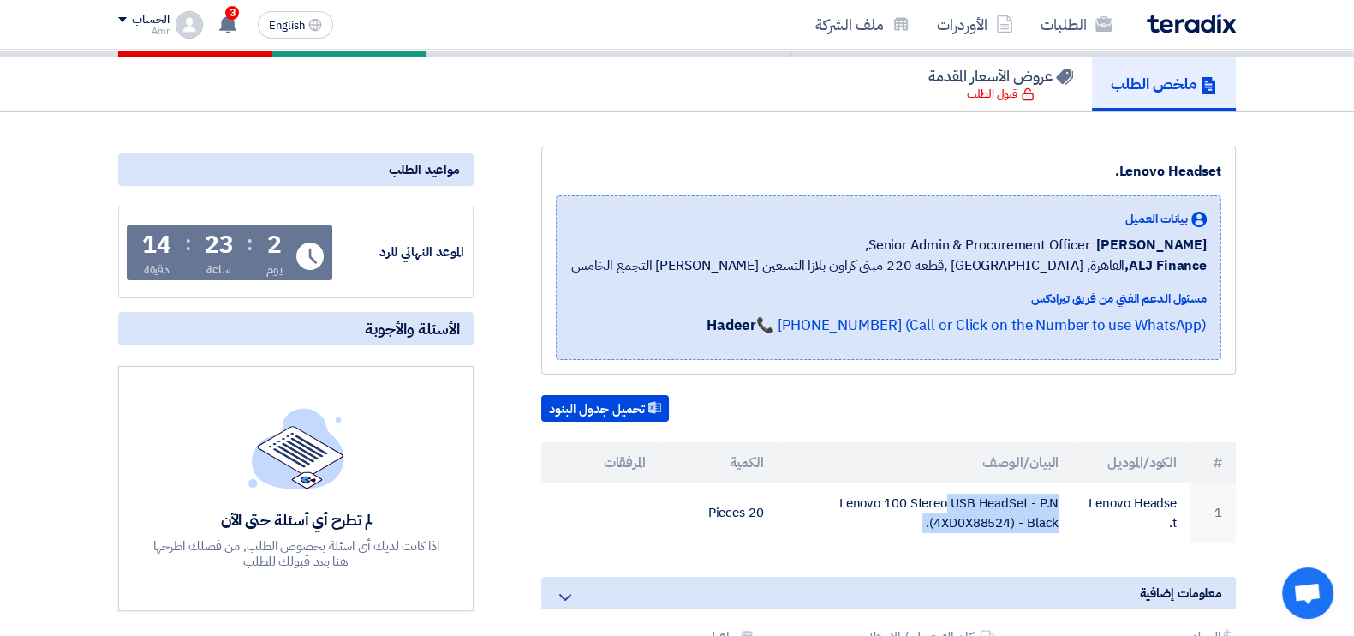
scroll to position [0, 0]
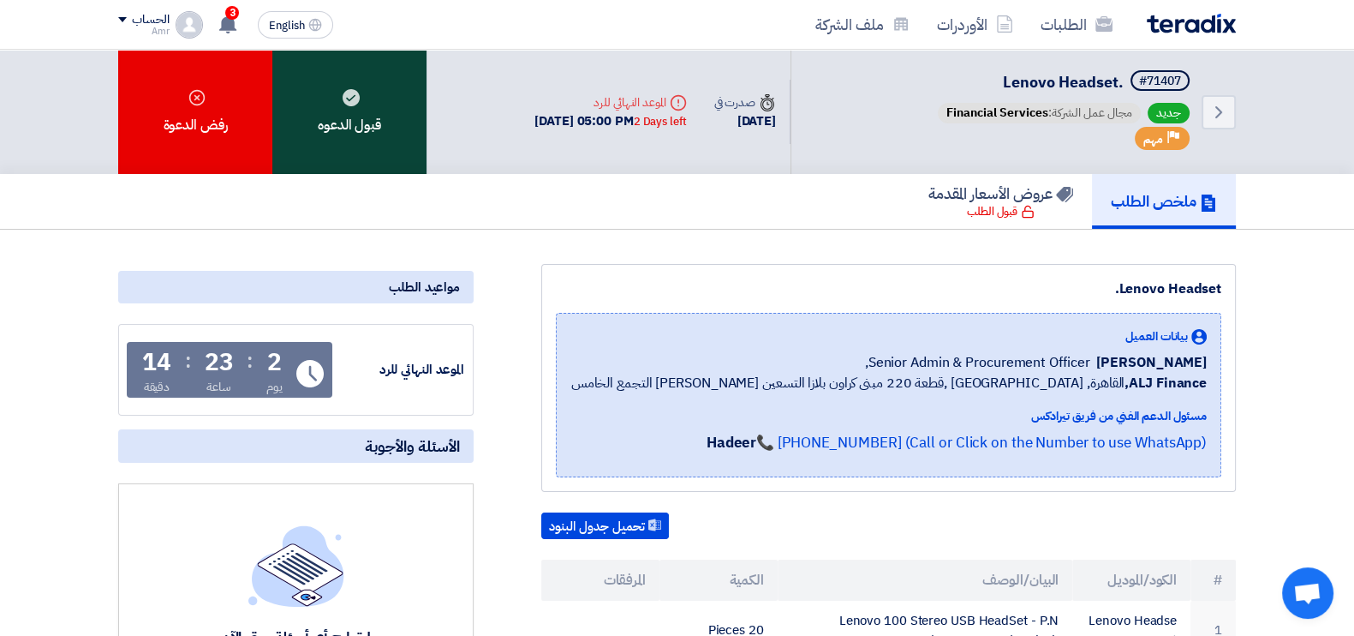
click at [367, 112] on div "قبول الدعوه" at bounding box center [349, 112] width 154 height 124
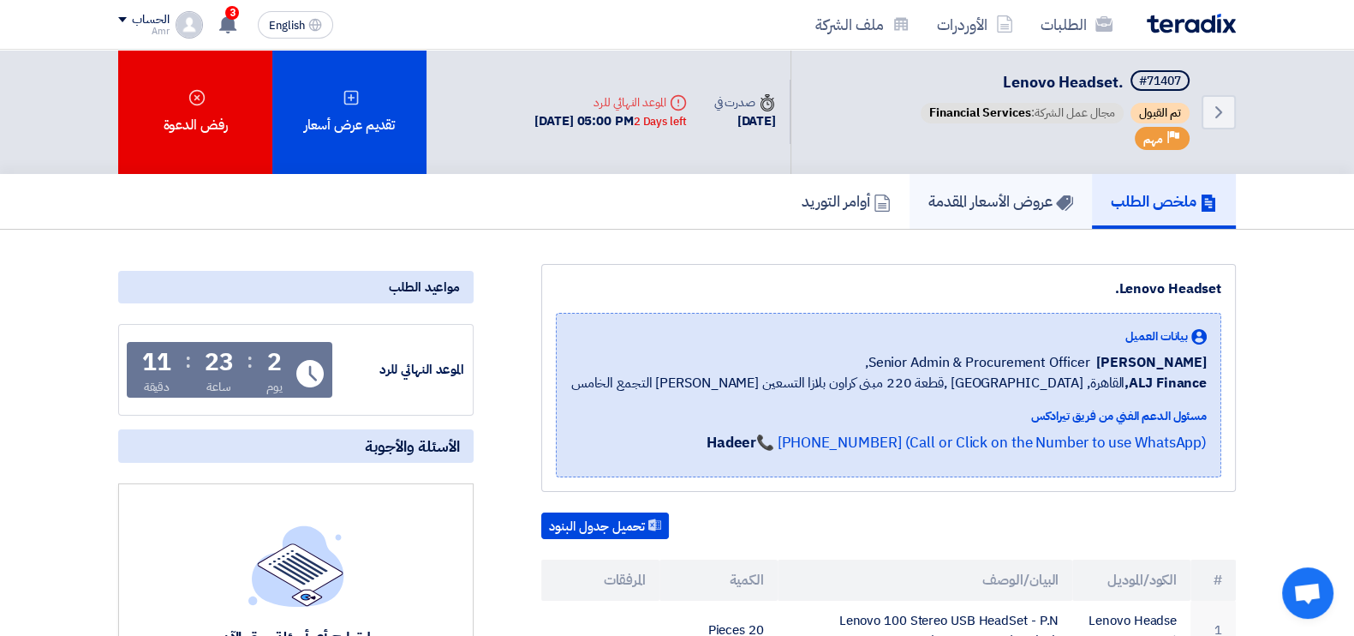
click at [961, 205] on h5 "عروض الأسعار المقدمة" at bounding box center [1001, 201] width 145 height 20
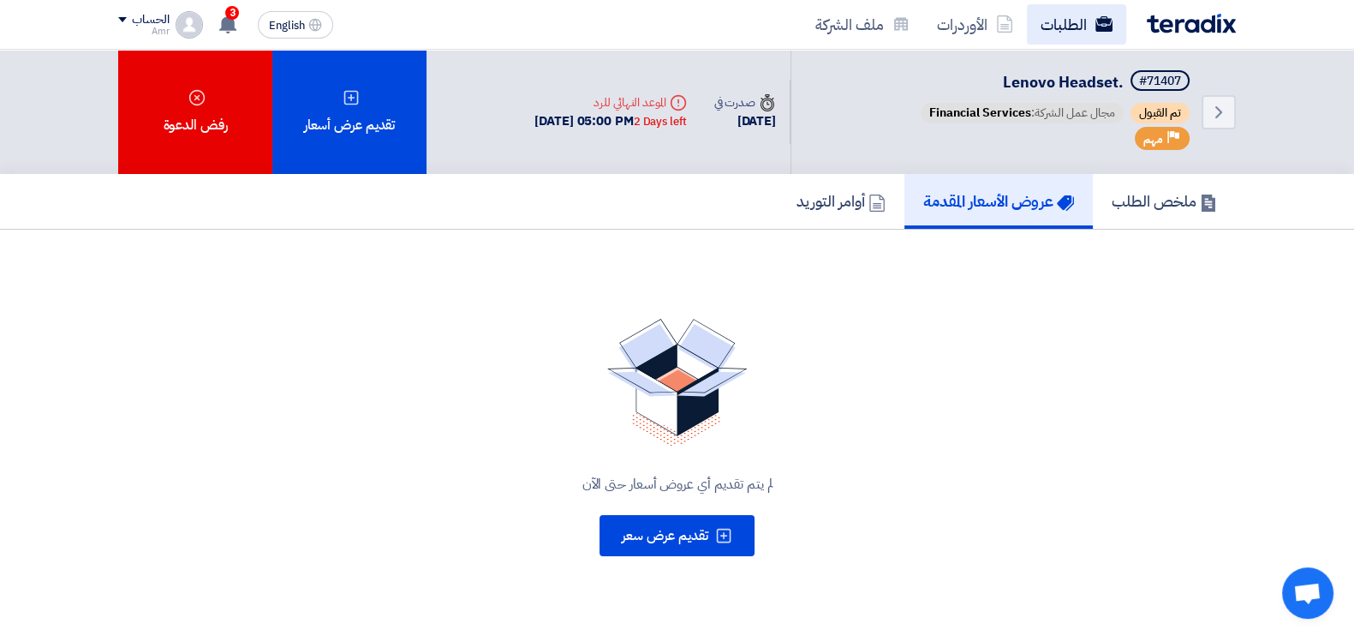
click at [1080, 20] on link "الطلبات" at bounding box center [1076, 24] width 99 height 40
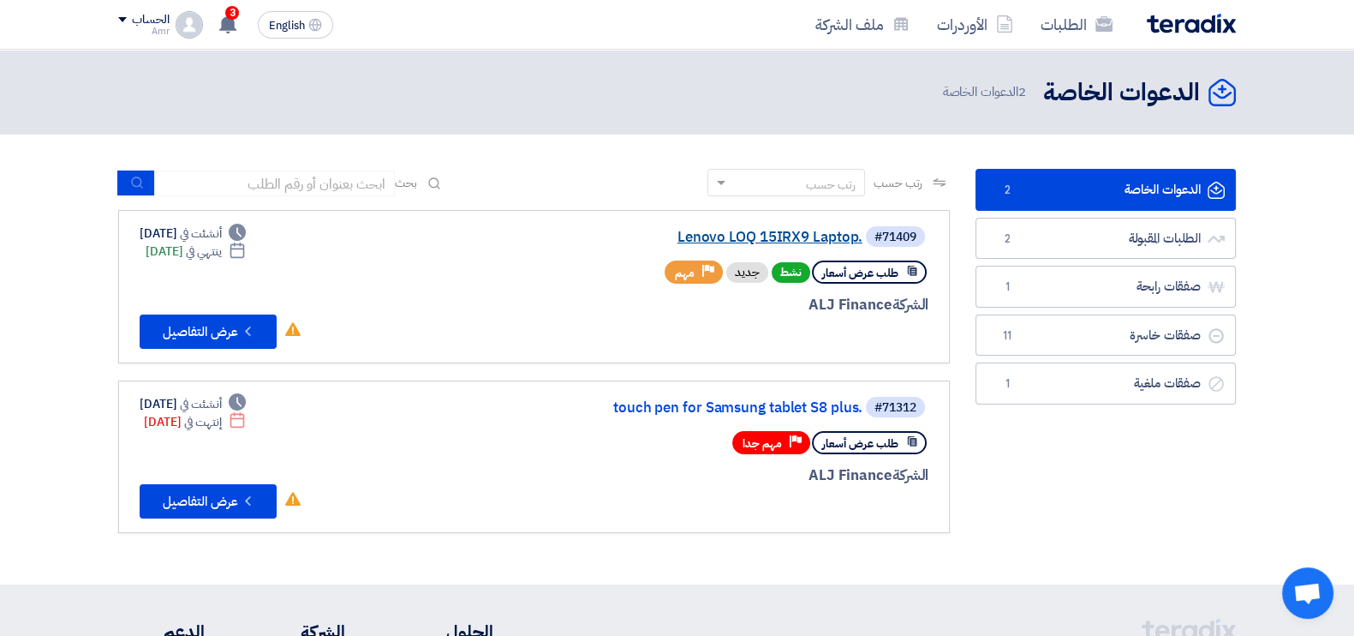
click at [768, 241] on link "Lenovo LOQ 15IRX9 Laptop." at bounding box center [691, 237] width 343 height 15
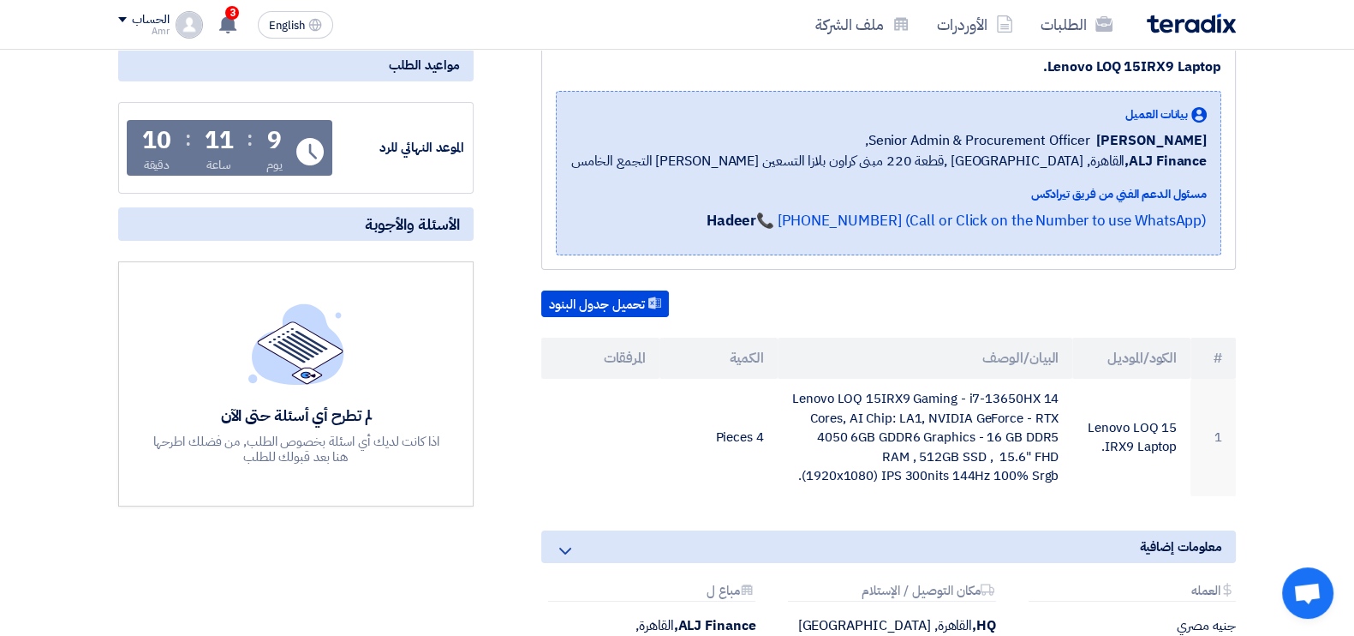
scroll to position [242, 0]
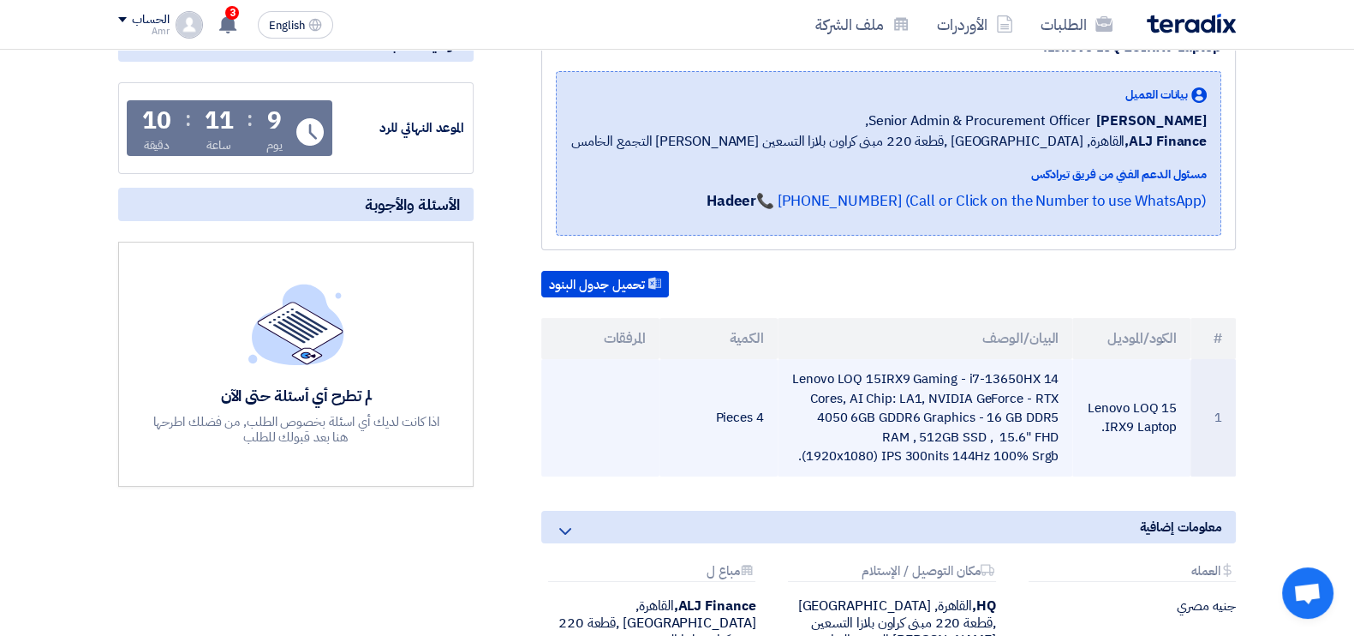
click at [986, 407] on td "Lenovo LOQ 15IRX9 Gaming - i7-13650HX 14 Cores, AI Chip: LA1, NVIDIA GeForce - …" at bounding box center [926, 417] width 296 height 117
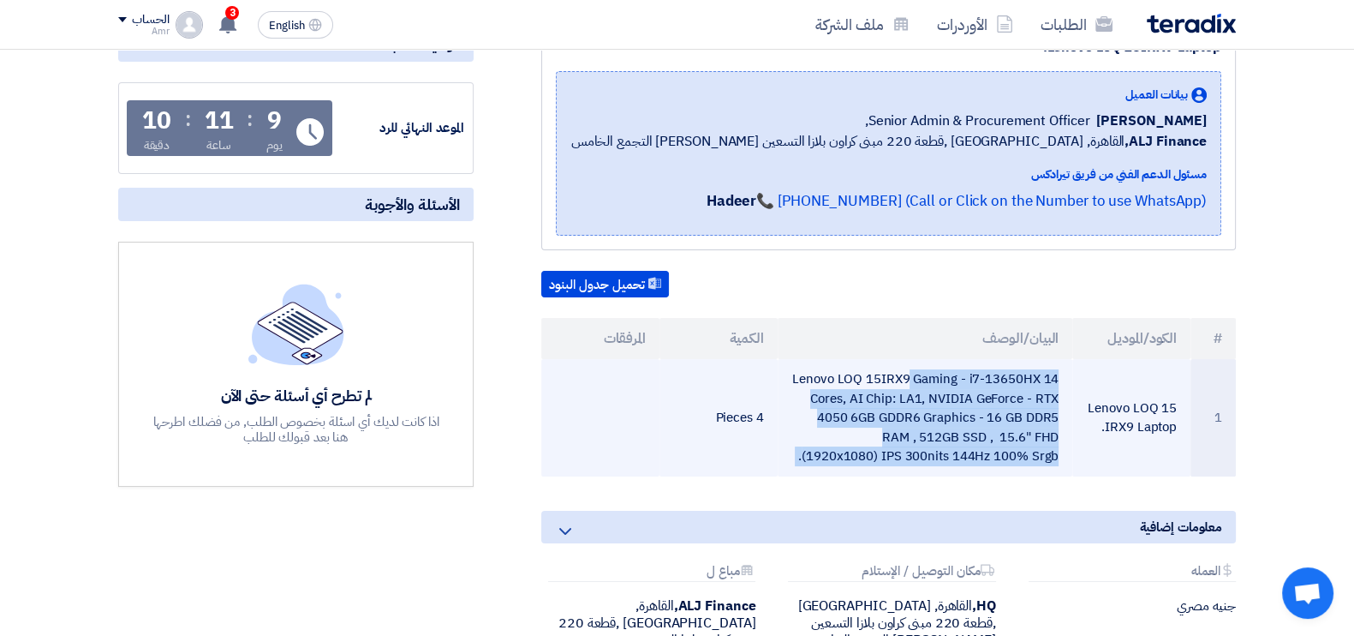
click at [986, 407] on td "Lenovo LOQ 15IRX9 Gaming - i7-13650HX 14 Cores, AI Chip: LA1, NVIDIA GeForce - …" at bounding box center [926, 417] width 296 height 117
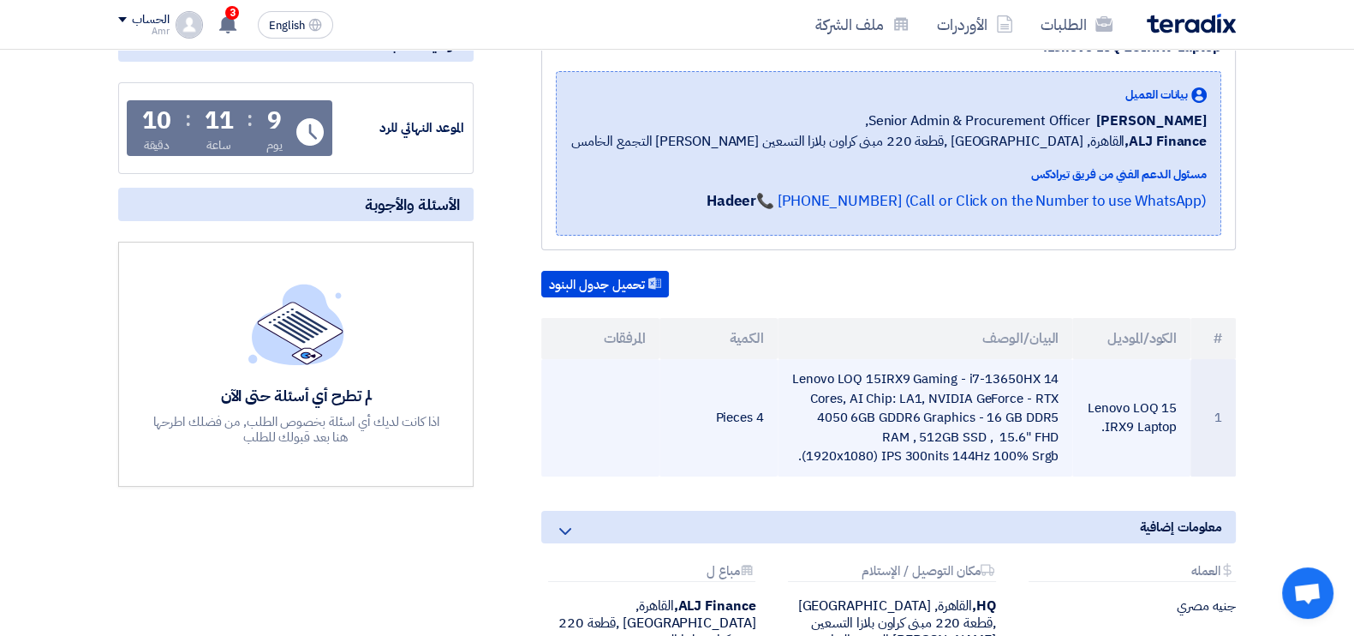
click at [1100, 403] on td "Lenovo LOQ 15IRX9 Laptop." at bounding box center [1131, 417] width 118 height 117
copy tr "Lenovo LOQ 15IRX9 Laptop."
click at [923, 393] on td "Lenovo LOQ 15IRX9 Gaming - i7-13650HX 14 Cores, AI Chip: LA1, NVIDIA GeForce - …" at bounding box center [926, 417] width 296 height 117
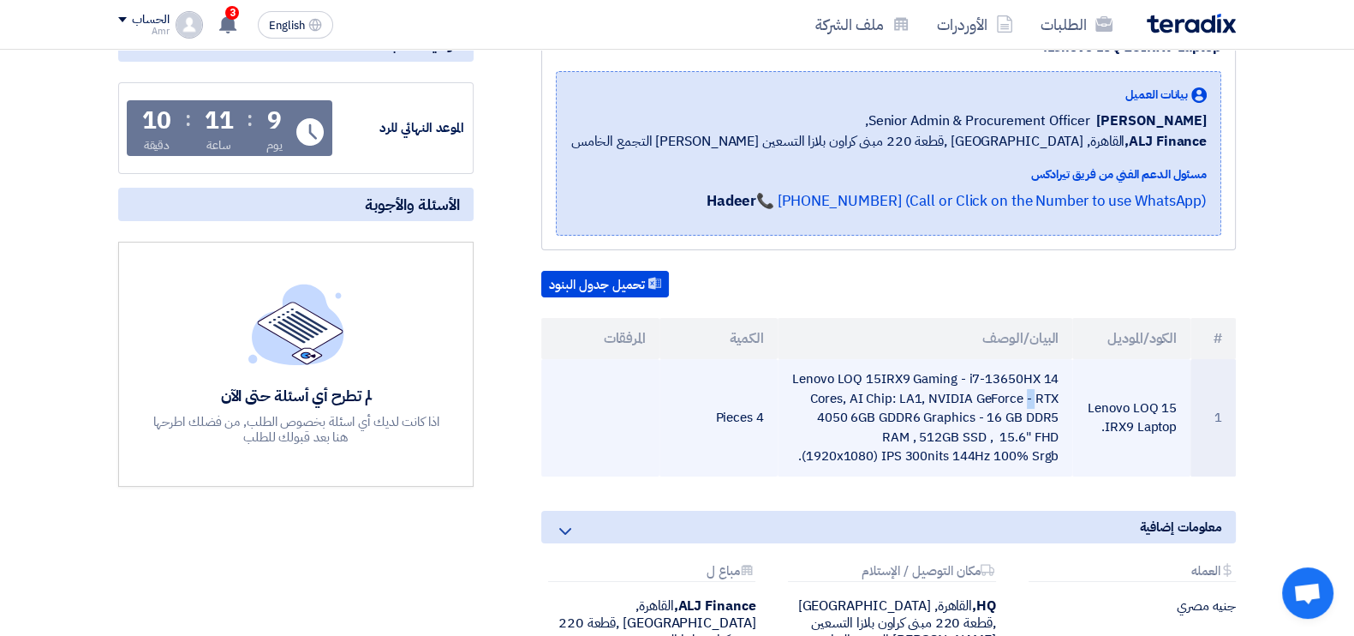
click at [923, 393] on td "Lenovo LOQ 15IRX9 Gaming - i7-13650HX 14 Cores, AI Chip: LA1, NVIDIA GeForce - …" at bounding box center [926, 417] width 296 height 117
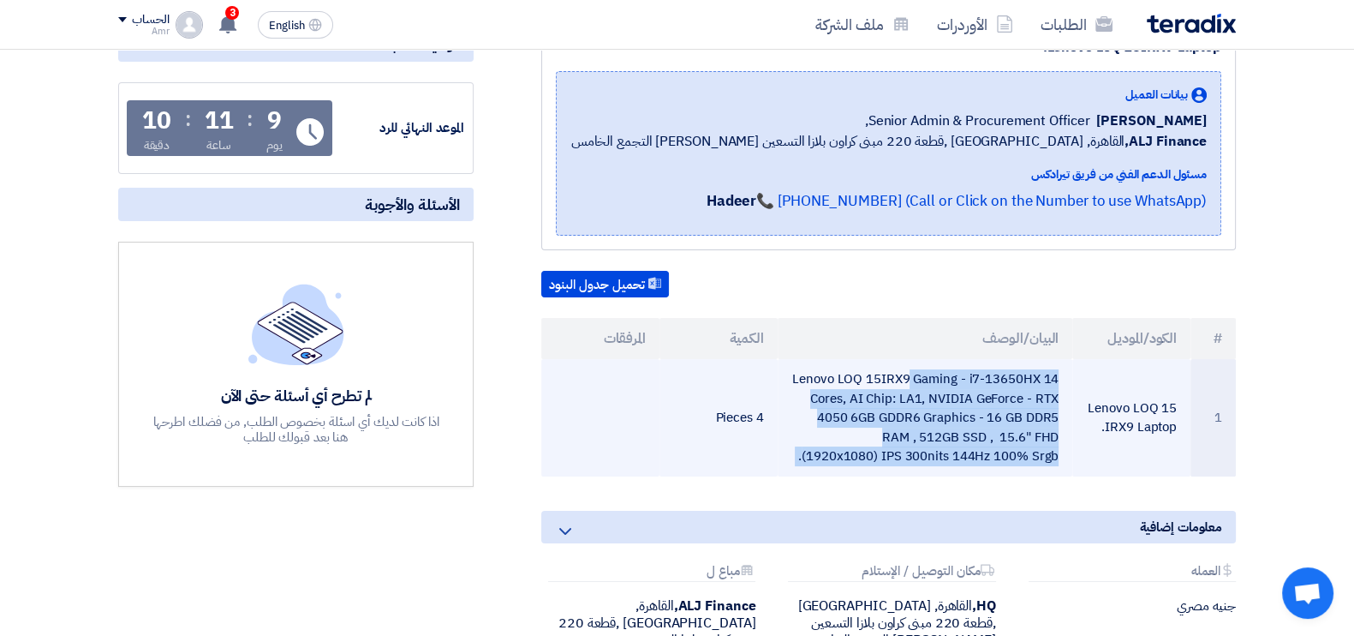
click at [923, 393] on td "Lenovo LOQ 15IRX9 Gaming - i7-13650HX 14 Cores, AI Chip: LA1, NVIDIA GeForce - …" at bounding box center [926, 417] width 296 height 117
copy tr "Lenovo LOQ 15IRX9 Gaming - i7-13650HX 14 Cores, AI Chip: LA1, NVIDIA GeForce - …"
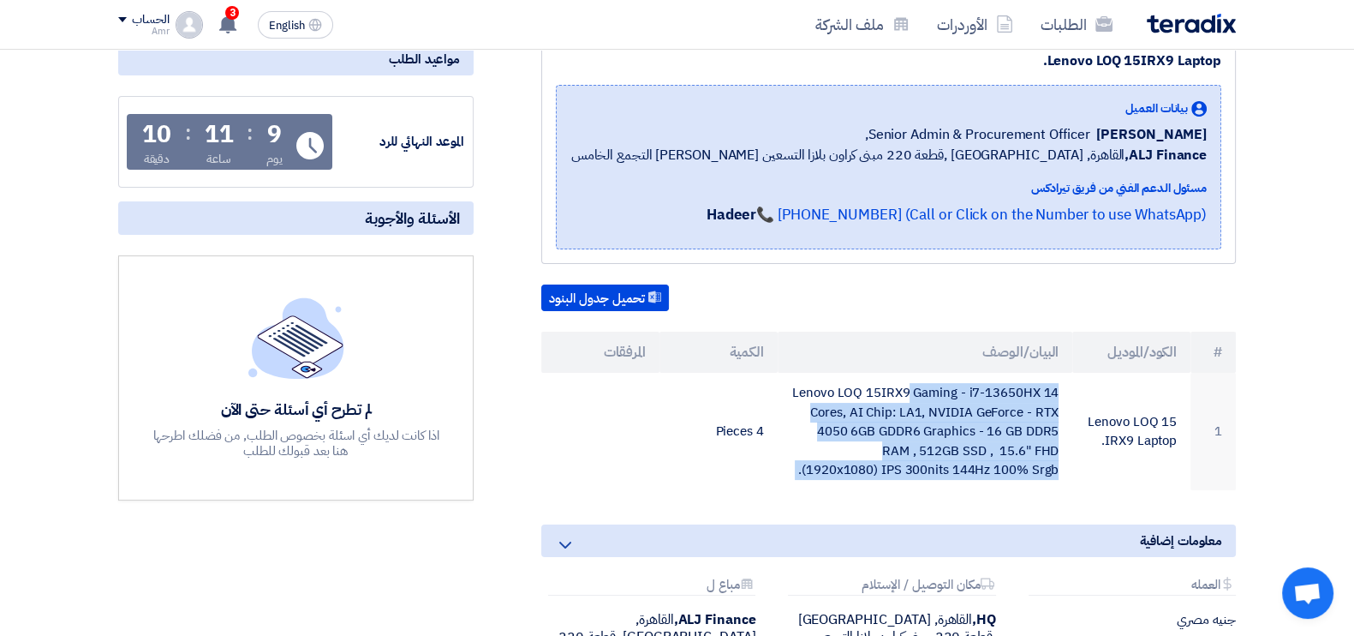
scroll to position [0, 0]
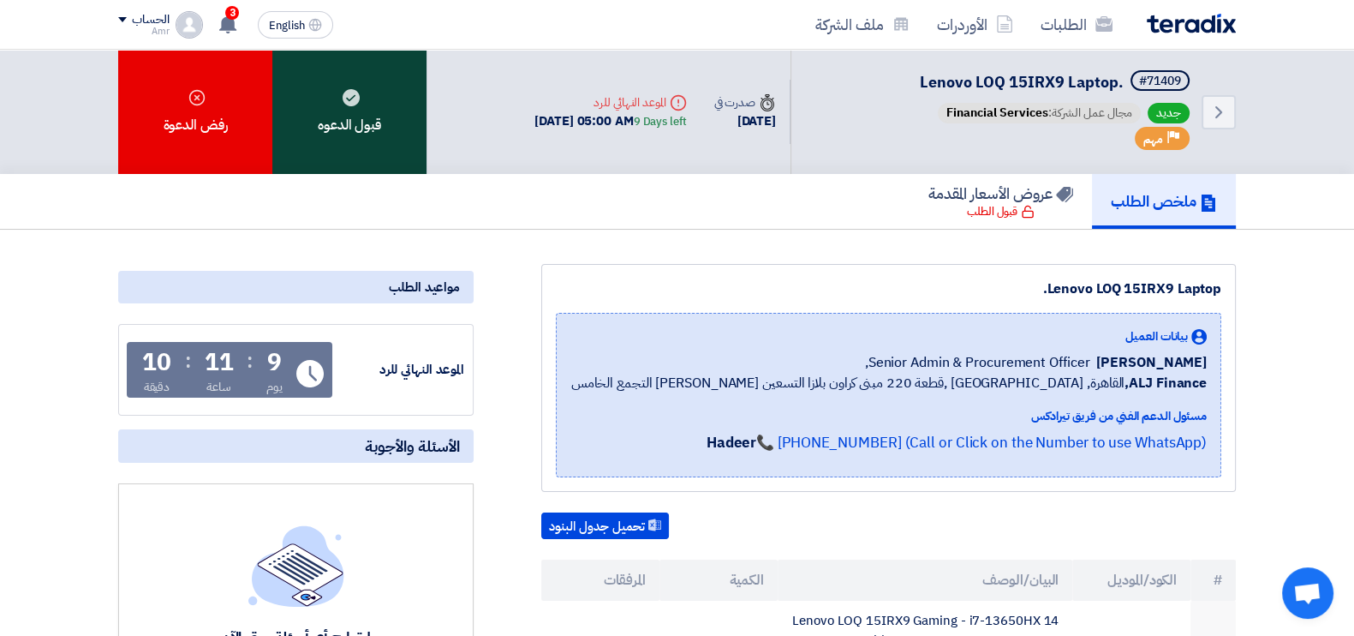
click at [387, 103] on div "قبول الدعوه" at bounding box center [349, 112] width 154 height 124
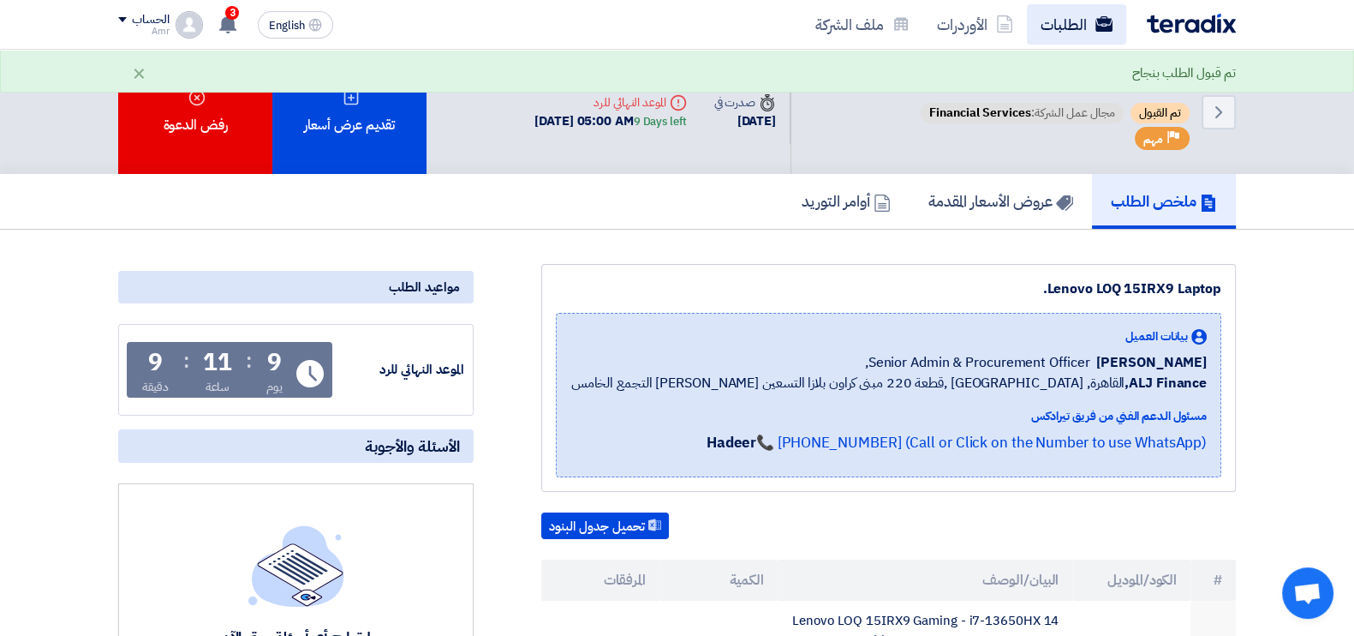
click at [1083, 19] on link "الطلبات" at bounding box center [1076, 24] width 99 height 40
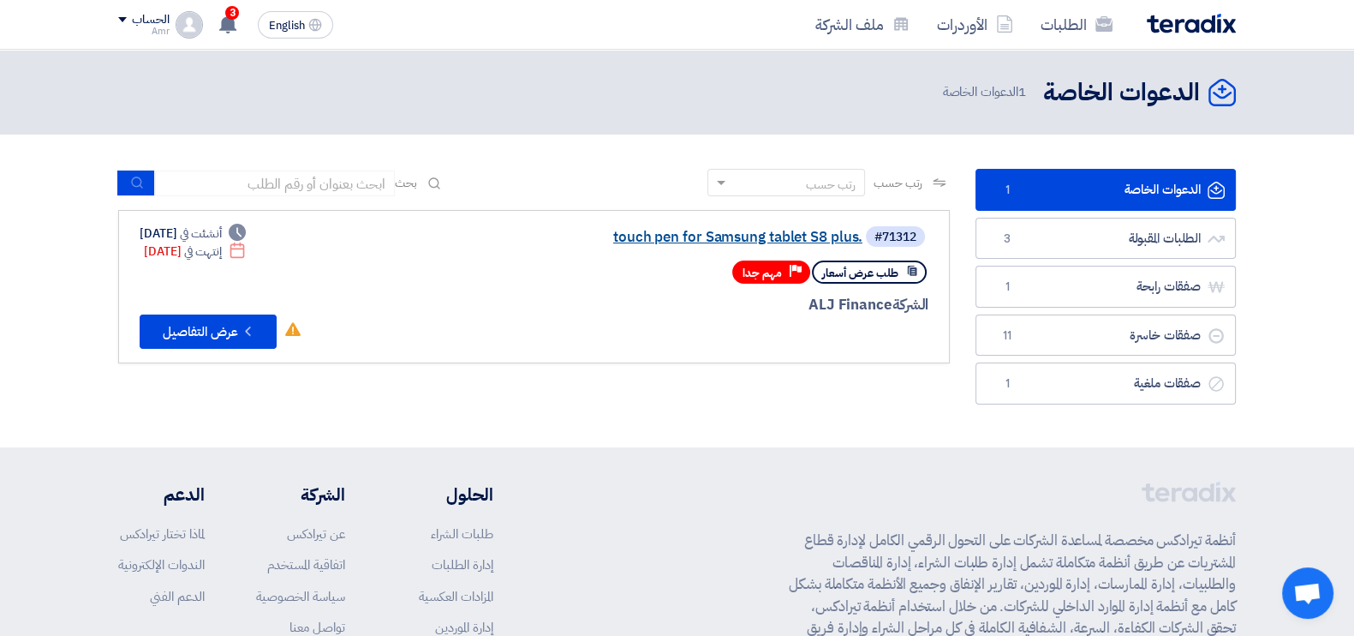
click at [696, 234] on link "touch pen for Samsung tablet S8 plus." at bounding box center [691, 237] width 343 height 15
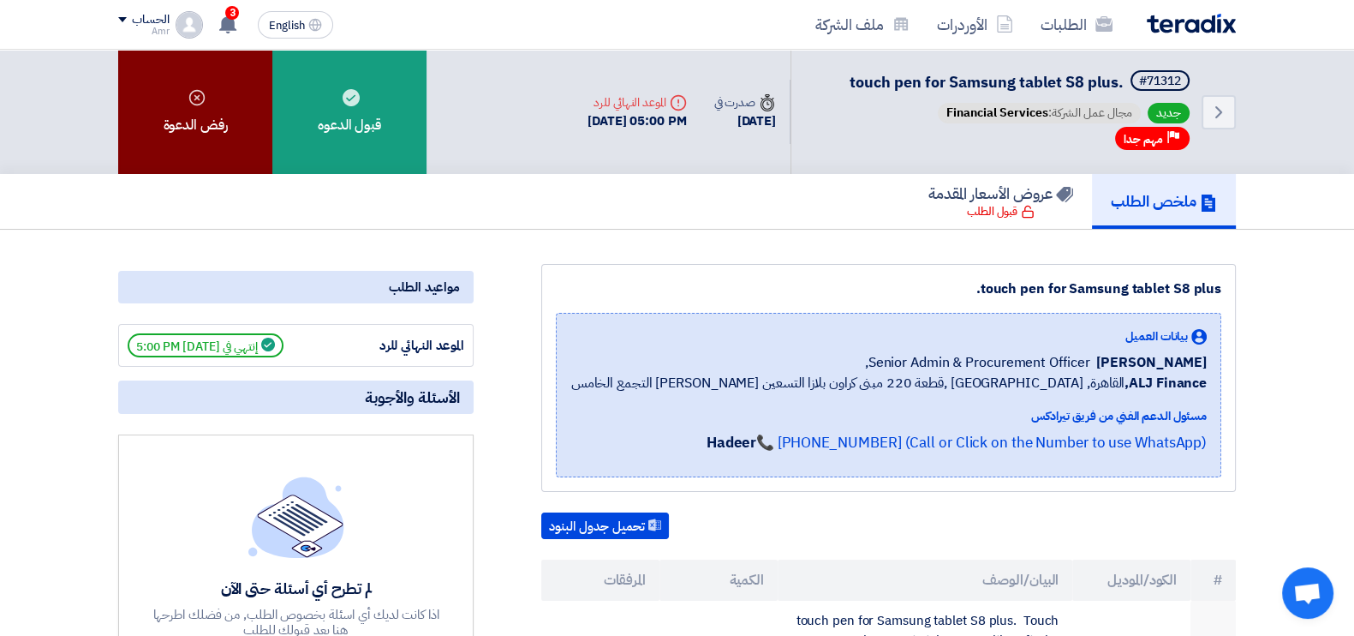
click at [197, 104] on use at bounding box center [196, 96] width 15 height 15
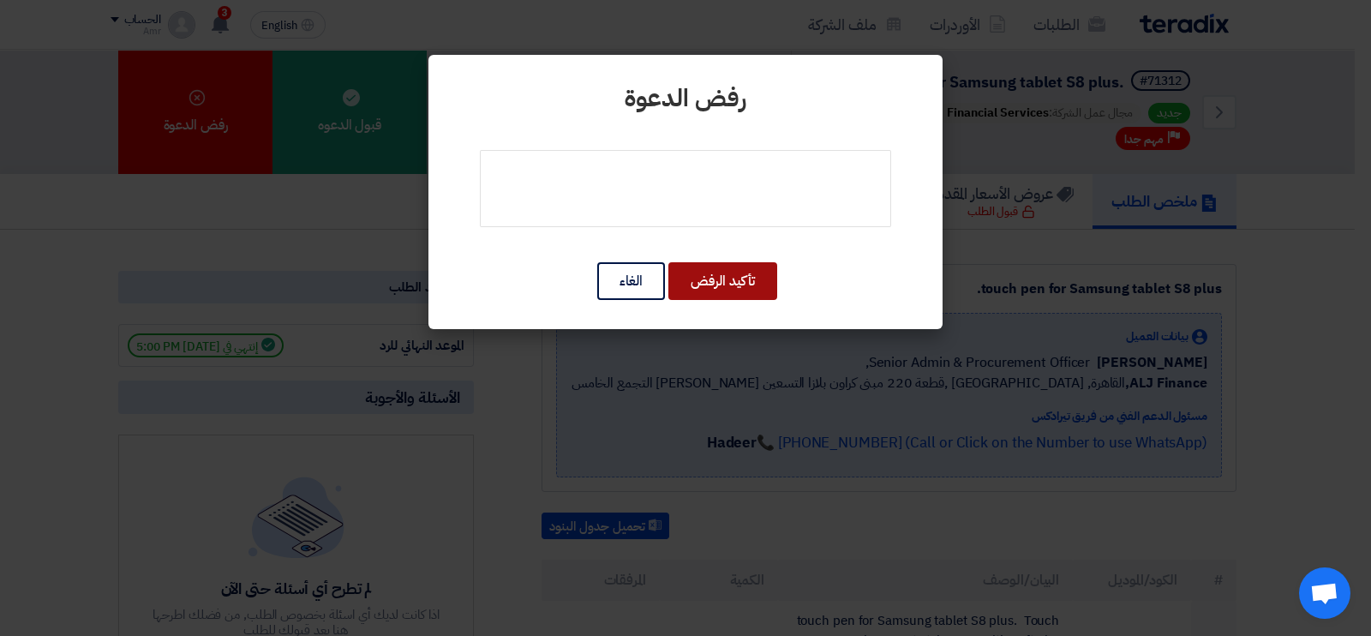
click at [754, 286] on button "تأكيد الرفض" at bounding box center [722, 281] width 109 height 38
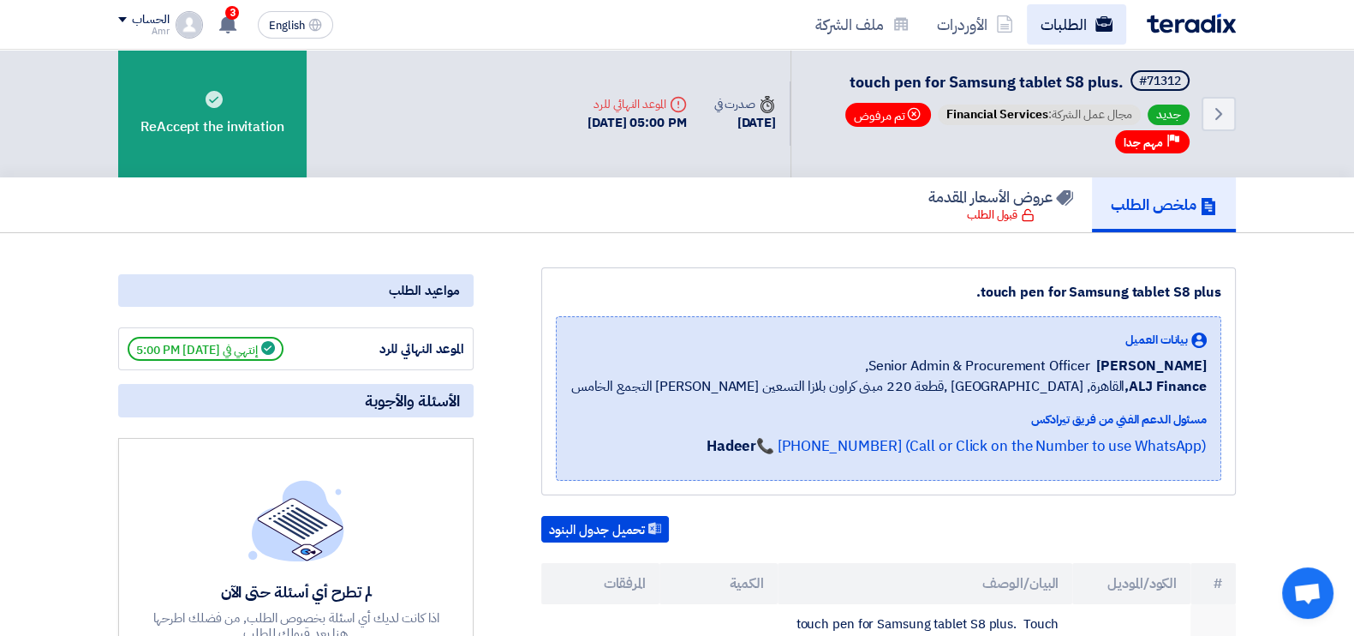
click at [1071, 16] on link "الطلبات" at bounding box center [1076, 24] width 99 height 40
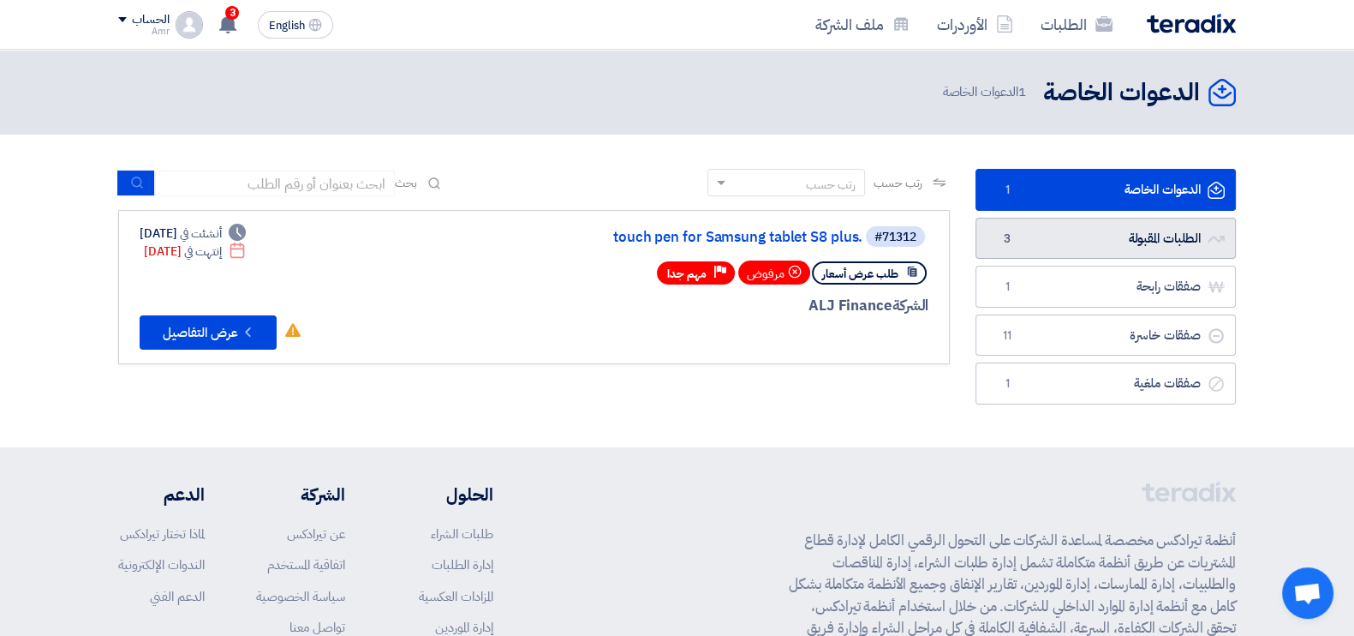
click at [1132, 237] on link "الطلبات المقبولة الطلبات المقبولة 3" at bounding box center [1106, 239] width 260 height 42
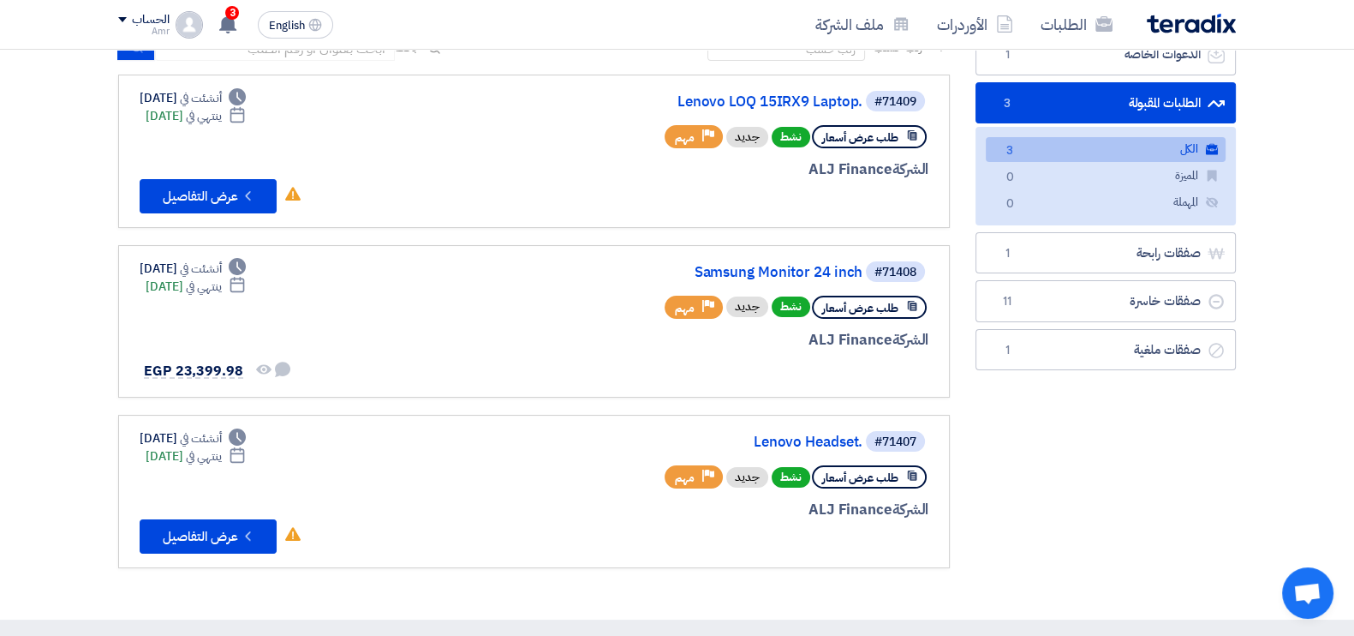
scroll to position [114, 0]
